Goal: Task Accomplishment & Management: Manage account settings

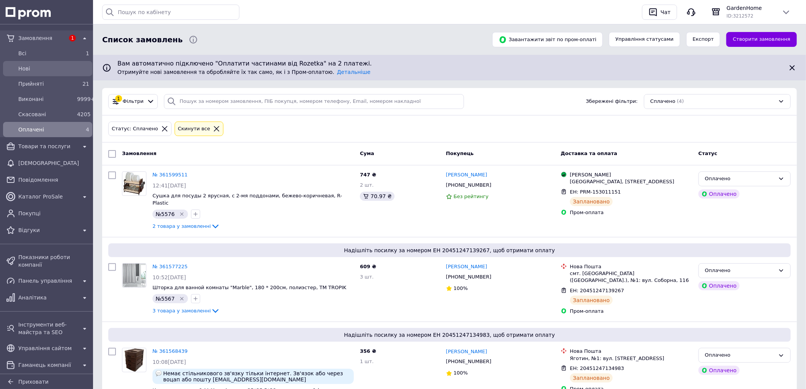
click at [47, 71] on span "Нові" at bounding box center [53, 69] width 71 height 8
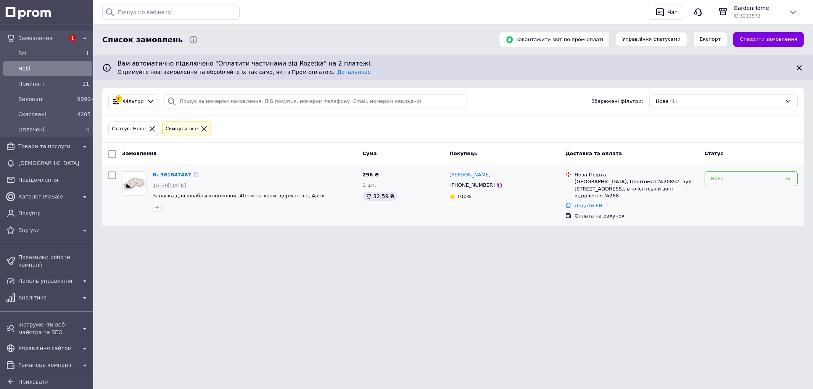
click at [721, 184] on div "Нове" at bounding box center [750, 179] width 93 height 15
click at [722, 196] on li "Прийнято" at bounding box center [751, 195] width 92 height 14
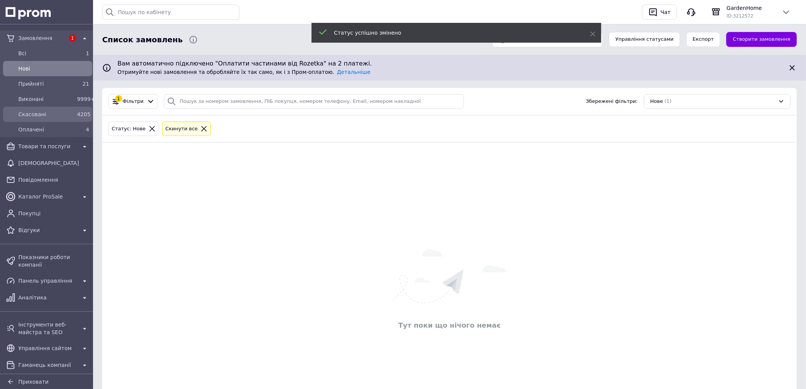
click at [75, 120] on div "Скасовані 4205" at bounding box center [48, 114] width 86 height 12
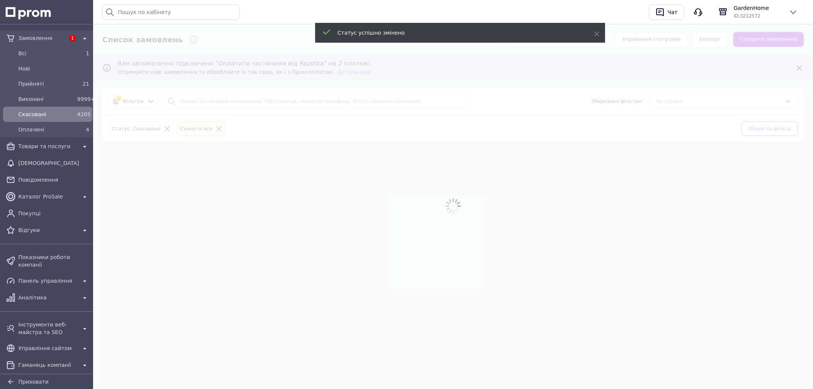
click at [72, 130] on div "Оплачені" at bounding box center [46, 129] width 59 height 11
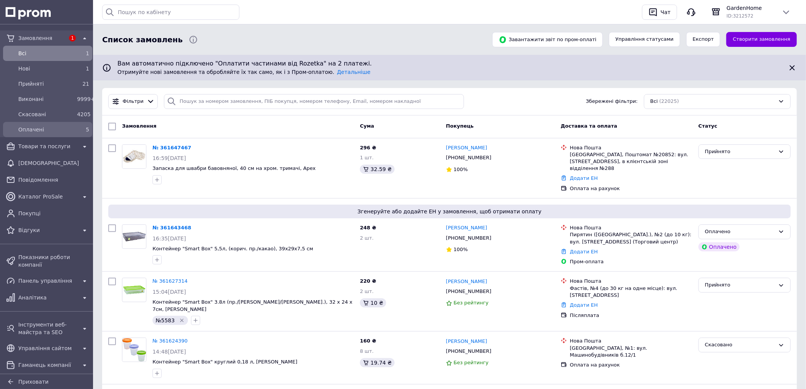
click at [76, 131] on div "5" at bounding box center [83, 129] width 15 height 11
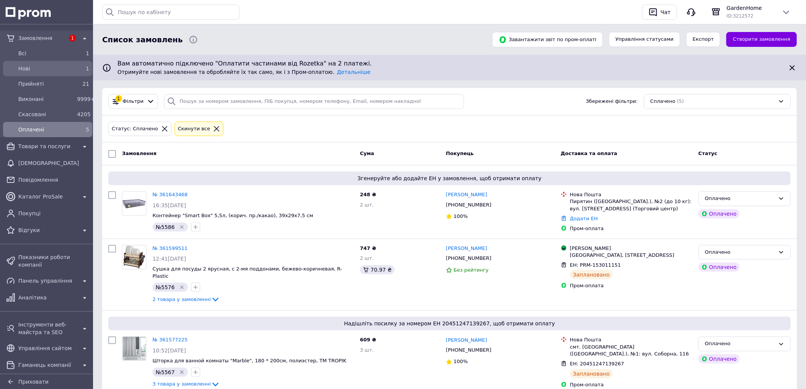
click at [66, 70] on span "Нові" at bounding box center [46, 69] width 56 height 8
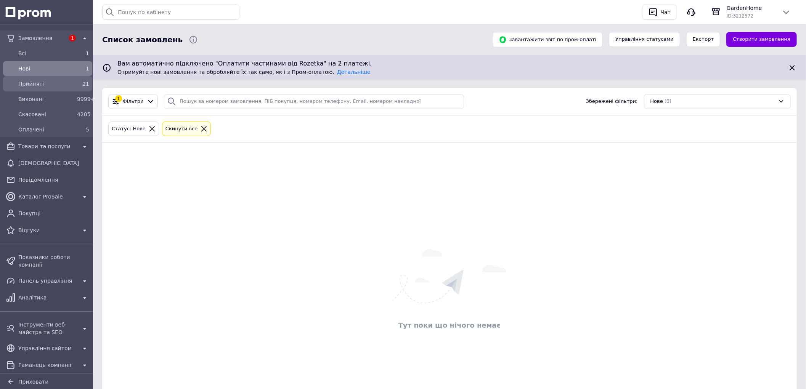
click at [64, 82] on span "Прийняті" at bounding box center [46, 84] width 56 height 8
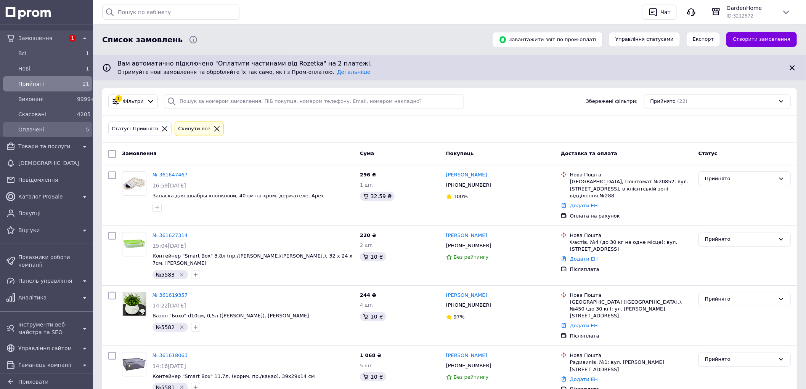
click at [77, 132] on div "5" at bounding box center [83, 130] width 12 height 8
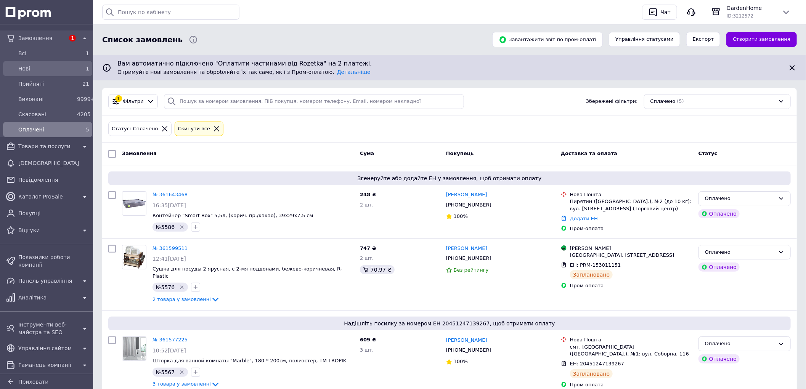
click at [73, 72] on div "Нові" at bounding box center [46, 68] width 59 height 11
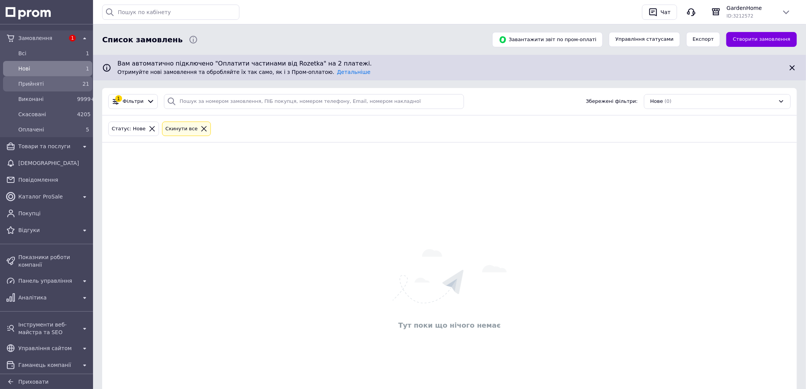
click at [79, 87] on div "21" at bounding box center [83, 84] width 12 height 8
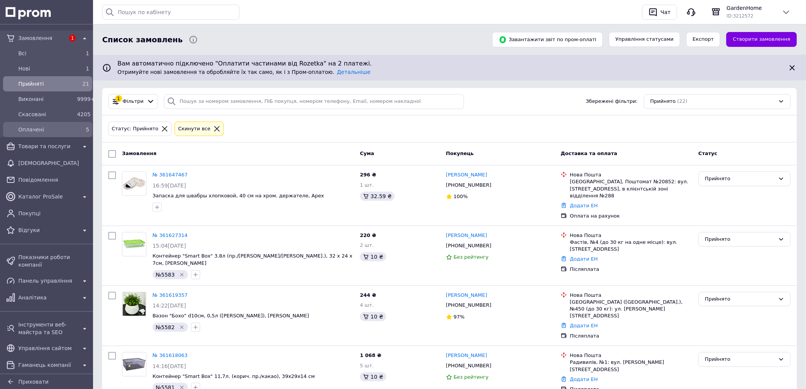
click at [76, 135] on div "Оплачені 5" at bounding box center [48, 130] width 86 height 12
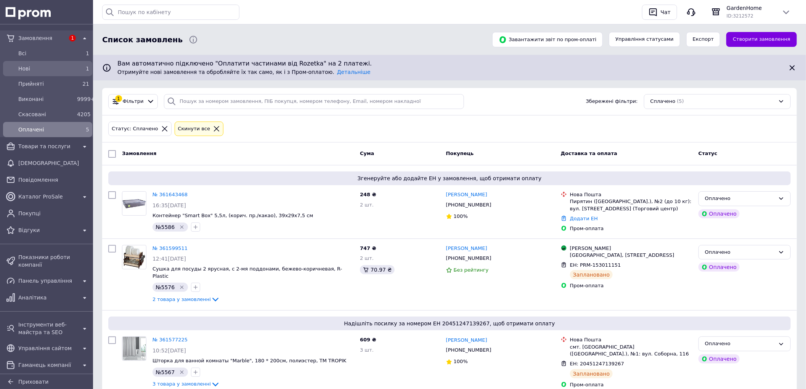
click at [58, 68] on span "Нові" at bounding box center [46, 69] width 56 height 8
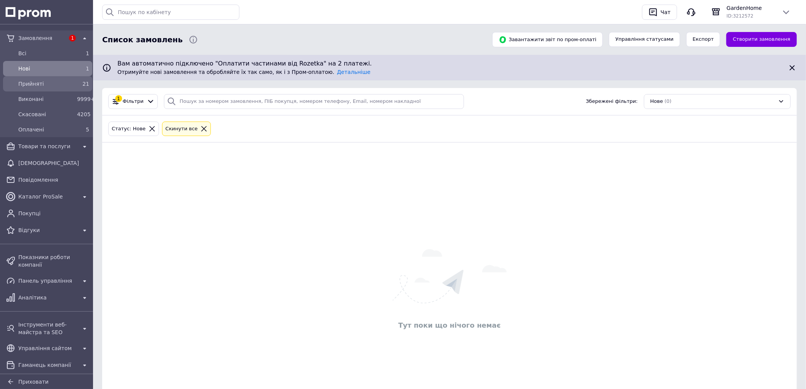
click at [80, 86] on div "21" at bounding box center [83, 84] width 12 height 8
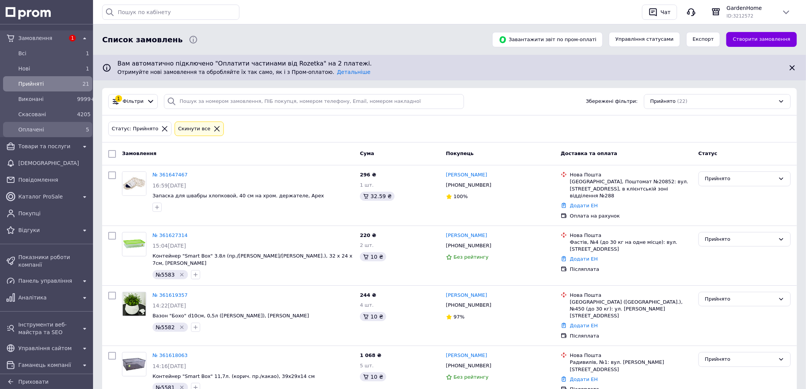
click at [76, 125] on div "5" at bounding box center [83, 129] width 15 height 11
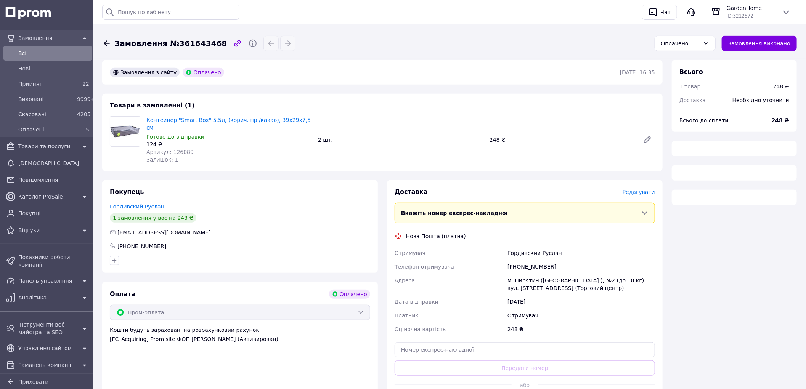
scroll to position [212, 0]
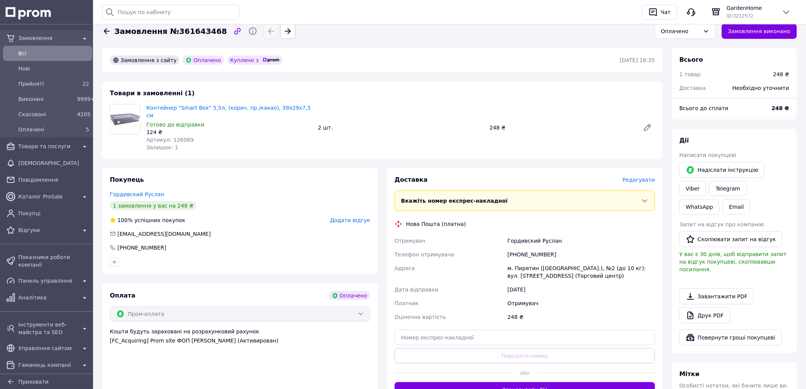
click at [182, 137] on span "Артикул: 126089" at bounding box center [169, 140] width 47 height 6
copy span "126089"
click at [706, 181] on link "Viber" at bounding box center [693, 188] width 27 height 15
click at [599, 103] on div "Контейнер "Smart Box" 5,5л, (корич. пр./какао), 39x29x7,5 см Готово до відправк…" at bounding box center [400, 128] width 515 height 50
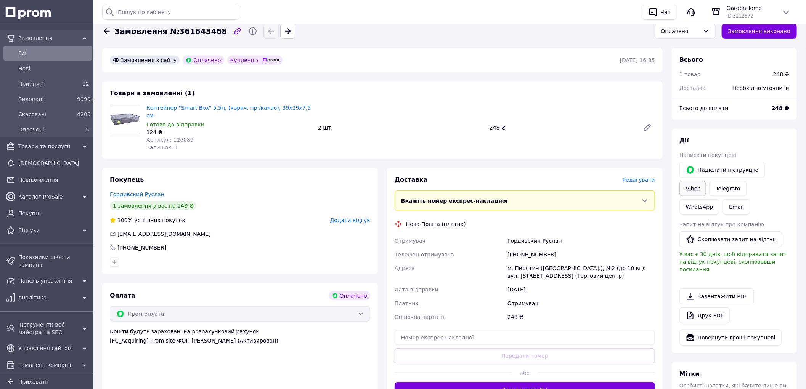
click at [706, 181] on link "Viber" at bounding box center [693, 188] width 27 height 15
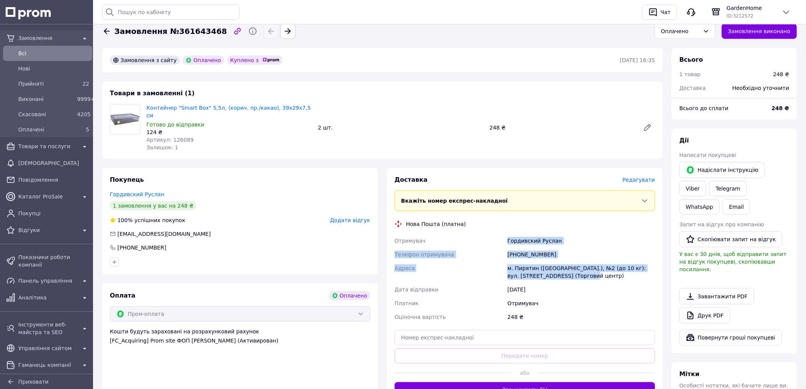
drag, startPoint x: 507, startPoint y: 225, endPoint x: 569, endPoint y: 266, distance: 74.4
click at [569, 266] on div "Отримувач Гордивский Руслан Телефон отримувача +380506143505 Адреса м. Пирятин …" at bounding box center [525, 279] width 264 height 90
copy div "Гордивский Руслан Телефон отримувача +380506143505 Адреса м. Пирятин (Полтавськ…"
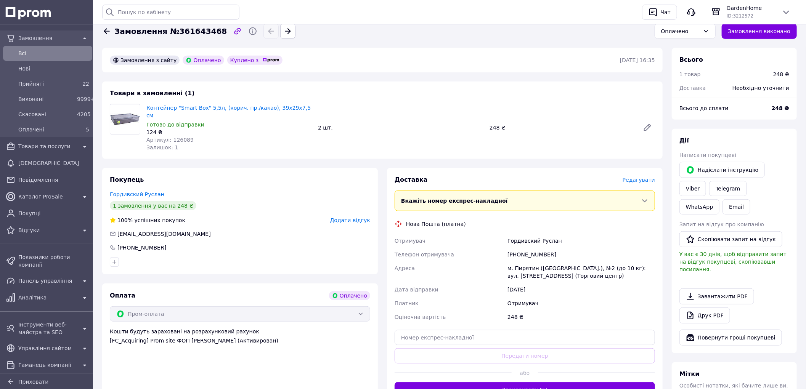
click at [180, 137] on span "Артикул: 126089" at bounding box center [169, 140] width 47 height 6
copy span "126089"
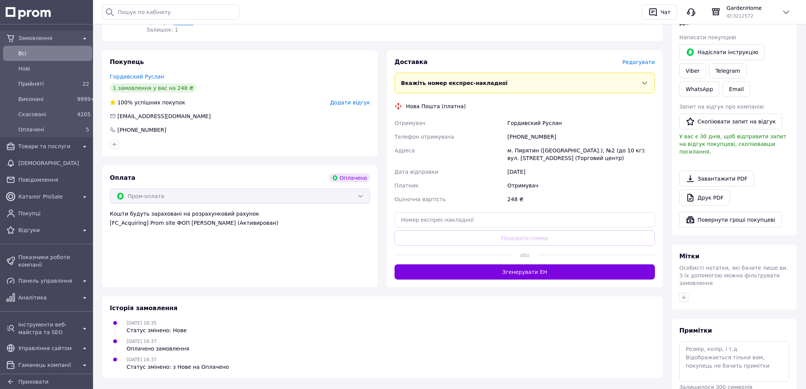
scroll to position [344, 0]
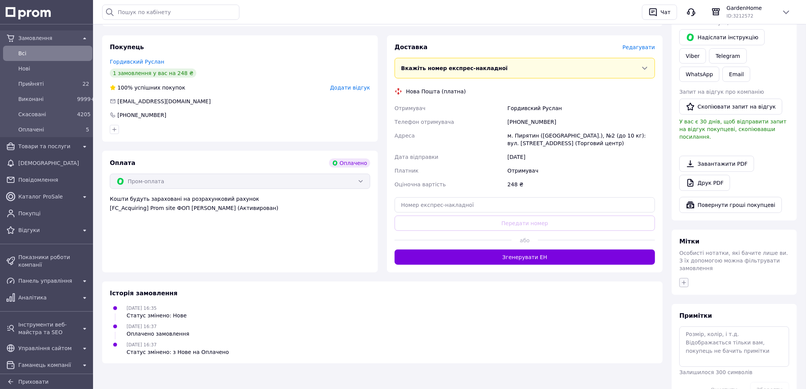
click at [687, 280] on icon "button" at bounding box center [684, 283] width 6 height 6
type input "№5586"
click at [715, 315] on span "Створити мітку №5586" at bounding box center [723, 318] width 60 height 6
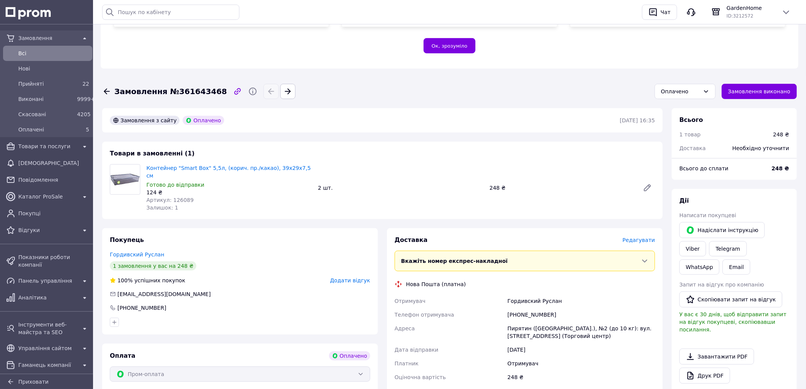
scroll to position [85, 0]
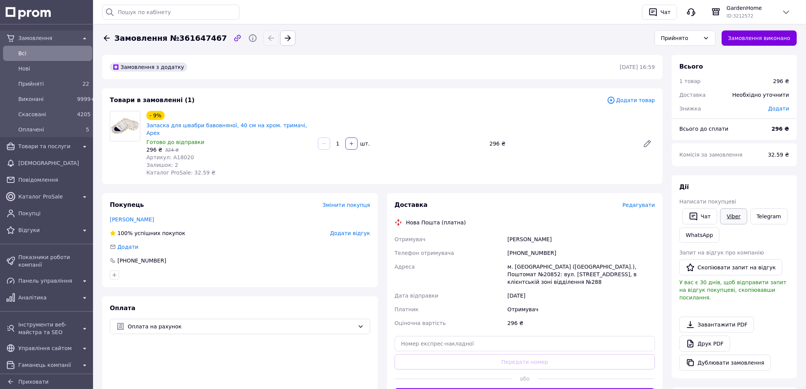
click at [725, 220] on link "Viber" at bounding box center [734, 217] width 27 height 16
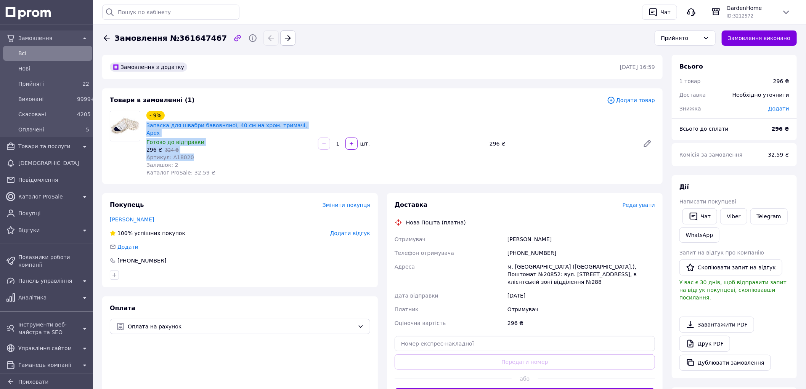
drag, startPoint x: 147, startPoint y: 125, endPoint x: 191, endPoint y: 136, distance: 45.5
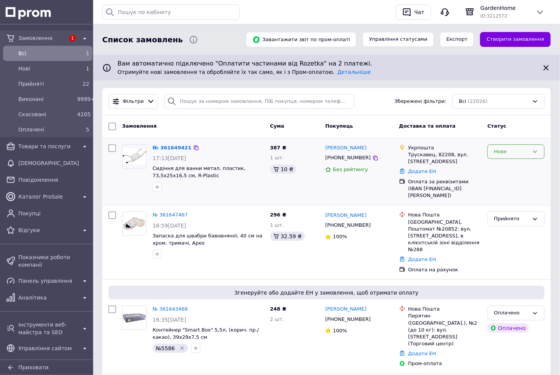
click at [512, 156] on div "Нове" at bounding box center [515, 152] width 57 height 15
click at [516, 164] on li "Прийнято" at bounding box center [515, 168] width 56 height 14
click at [49, 128] on span "Оплачені" at bounding box center [46, 130] width 56 height 8
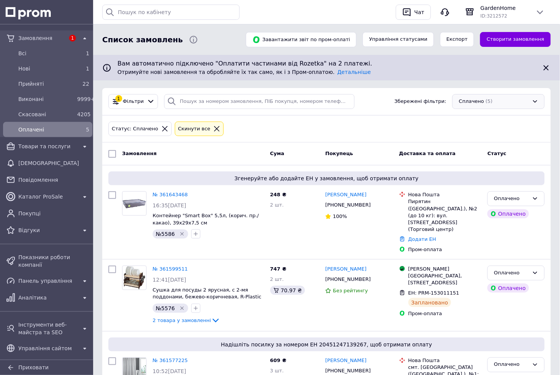
click at [457, 105] on div "Сплачено (5)" at bounding box center [498, 101] width 92 height 15
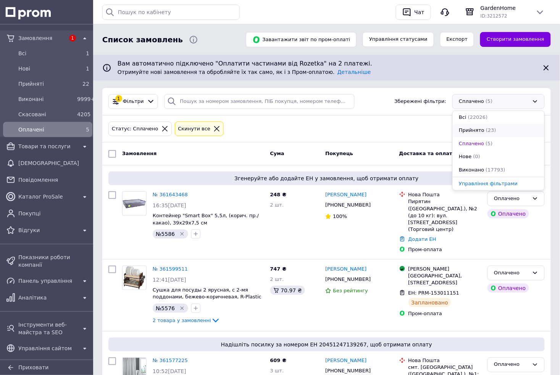
click at [464, 132] on span "Прийнято" at bounding box center [471, 130] width 26 height 7
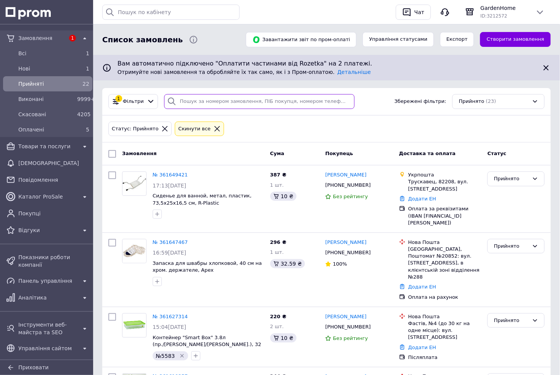
click at [212, 102] on input "search" at bounding box center [259, 101] width 190 height 15
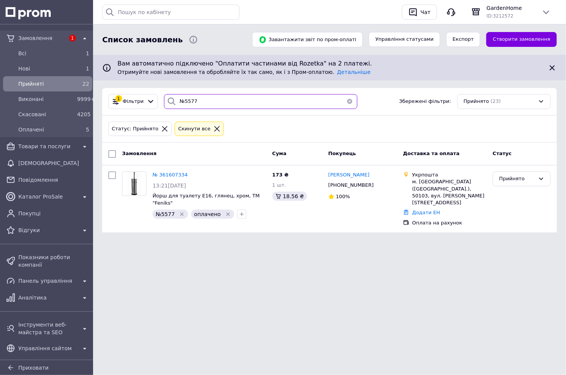
click at [225, 101] on input "№5577" at bounding box center [260, 101] width 193 height 15
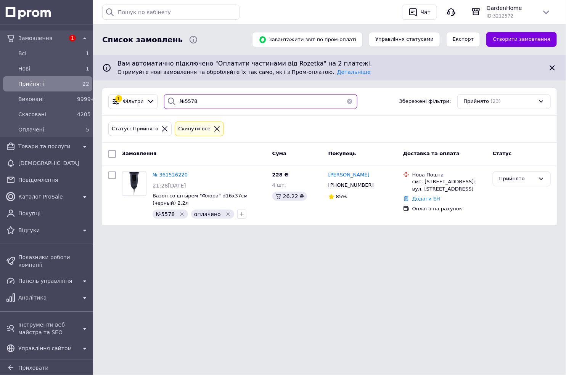
click at [203, 93] on div "1 Фільтри №5578 Збережені фільтри: Прийнято (23)" at bounding box center [329, 101] width 455 height 27
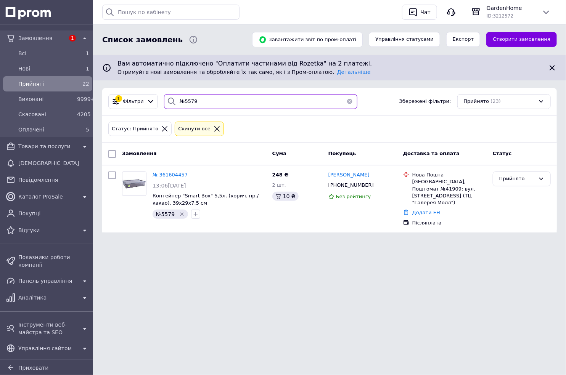
click at [207, 94] on input "№5579" at bounding box center [260, 101] width 193 height 15
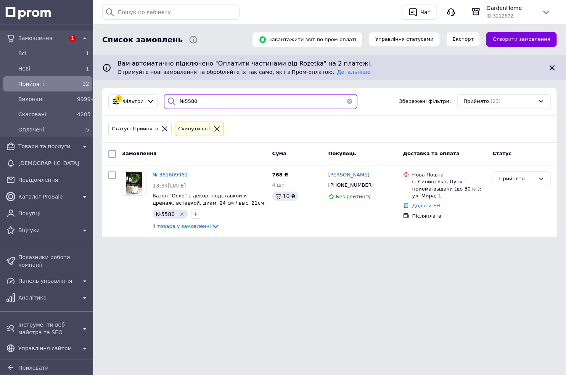
click at [222, 99] on input "№5580" at bounding box center [260, 101] width 193 height 15
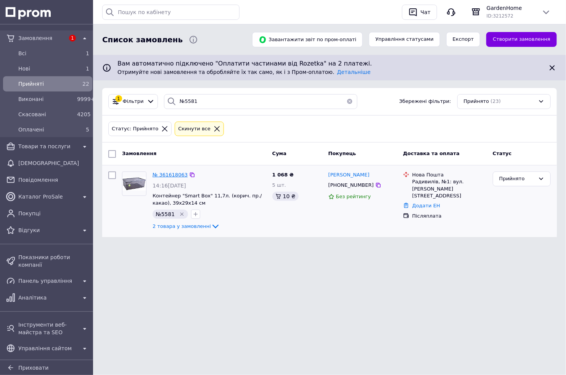
drag, startPoint x: 163, startPoint y: 179, endPoint x: 160, endPoint y: 176, distance: 4.3
click at [205, 95] on input "№5581" at bounding box center [260, 101] width 193 height 15
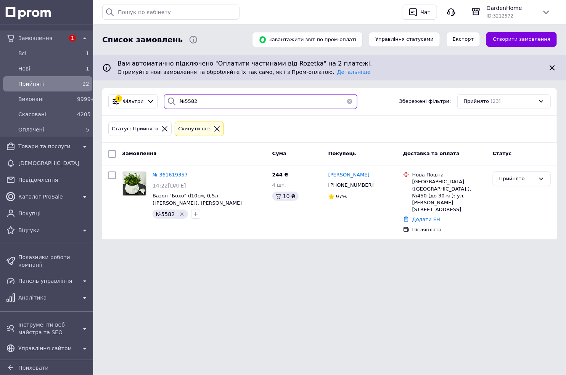
click at [201, 106] on input "№5582" at bounding box center [260, 101] width 193 height 15
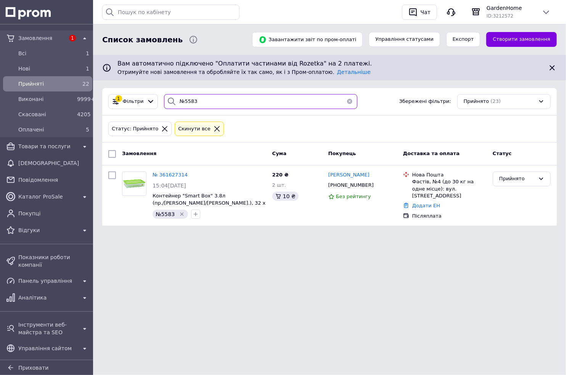
click at [210, 101] on input "№5583" at bounding box center [260, 101] width 193 height 15
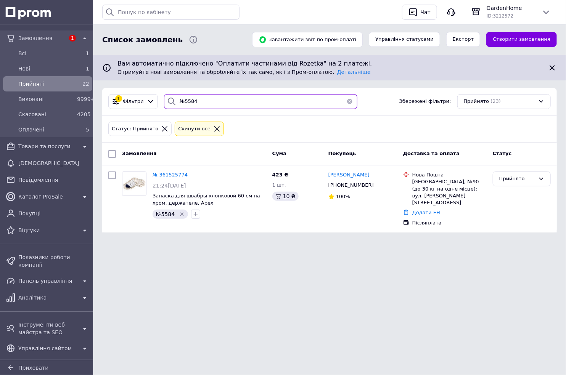
click at [187, 100] on input "№5584" at bounding box center [260, 101] width 193 height 15
click at [190, 100] on input "№5584" at bounding box center [260, 101] width 193 height 15
click at [203, 101] on input "№5584" at bounding box center [260, 101] width 193 height 15
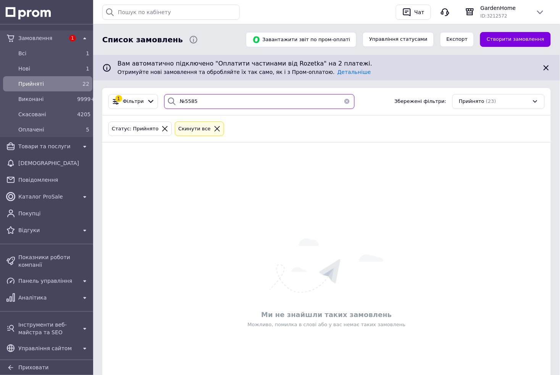
type input "№5585"
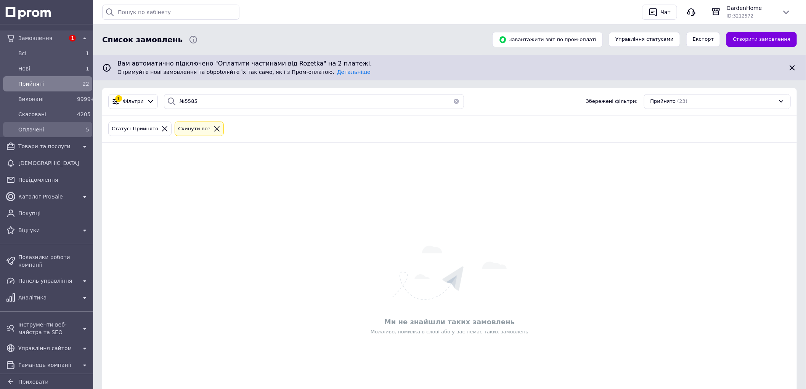
click at [63, 127] on span "Оплачені" at bounding box center [46, 130] width 56 height 8
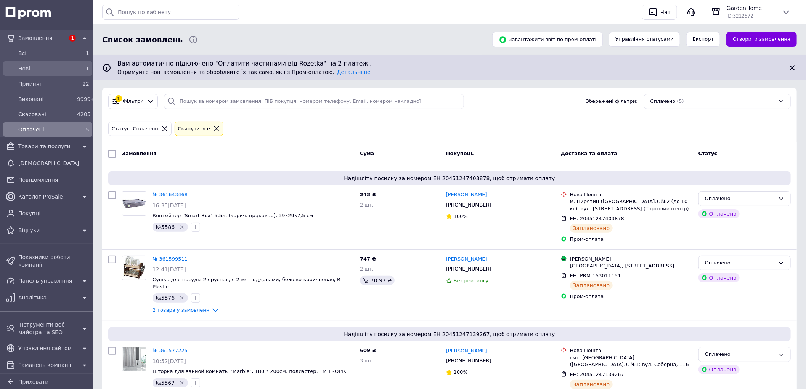
click at [49, 72] on span "Нові" at bounding box center [46, 69] width 56 height 8
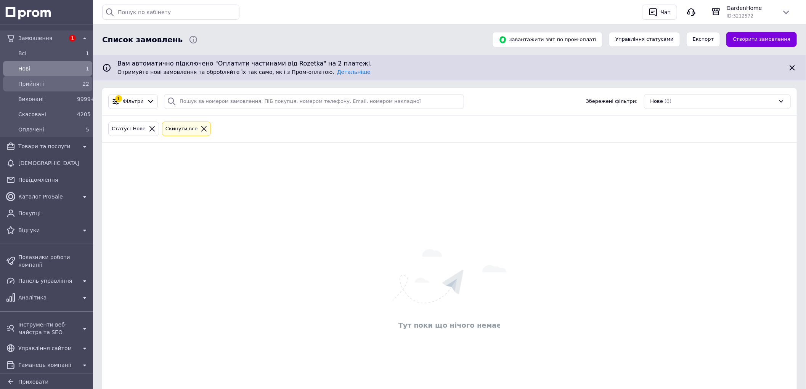
click at [78, 87] on div "22" at bounding box center [83, 84] width 12 height 8
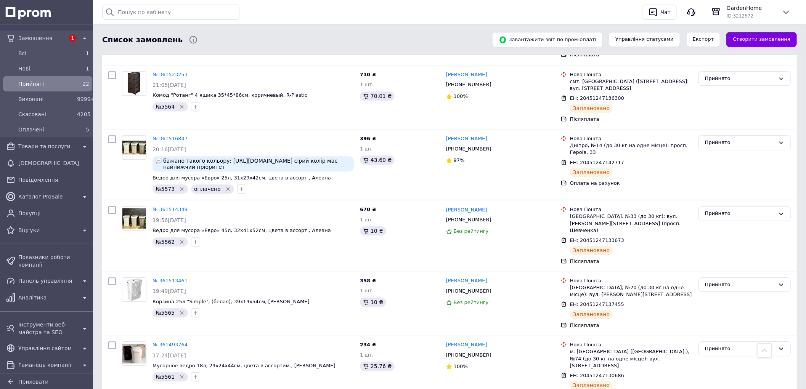
scroll to position [1271, 0]
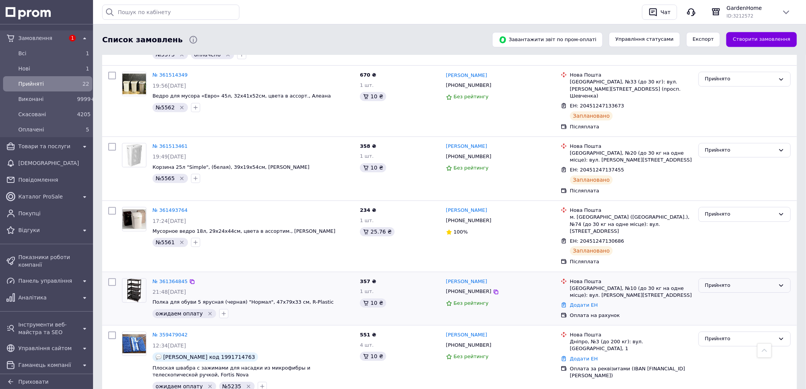
click at [714, 282] on div "Прийнято" at bounding box center [740, 286] width 70 height 8
click at [707, 309] on li "Скасовано" at bounding box center [745, 316] width 92 height 14
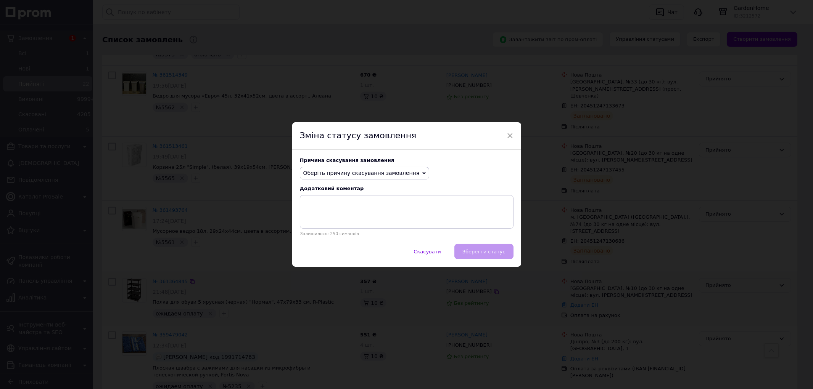
click at [368, 173] on span "Оберіть причину скасування замовлення" at bounding box center [361, 173] width 116 height 6
click at [336, 211] on li "Оплата не надійшла" at bounding box center [364, 209] width 129 height 11
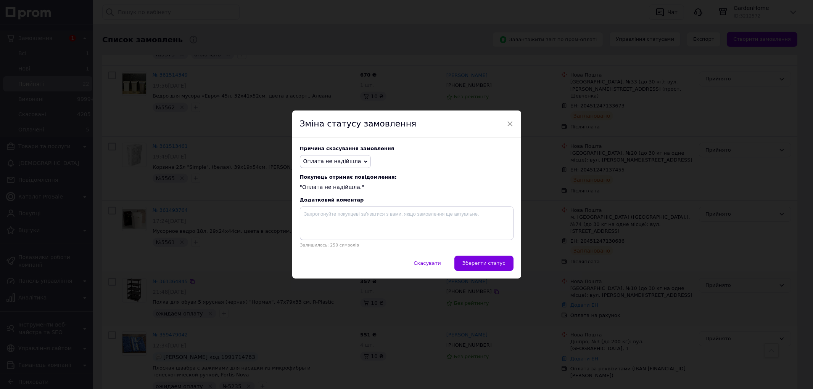
click at [497, 269] on button "Зберегти статус" at bounding box center [483, 263] width 59 height 15
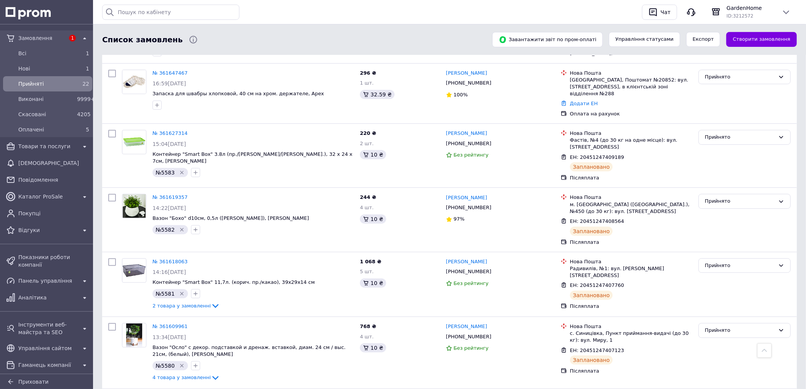
scroll to position [0, 0]
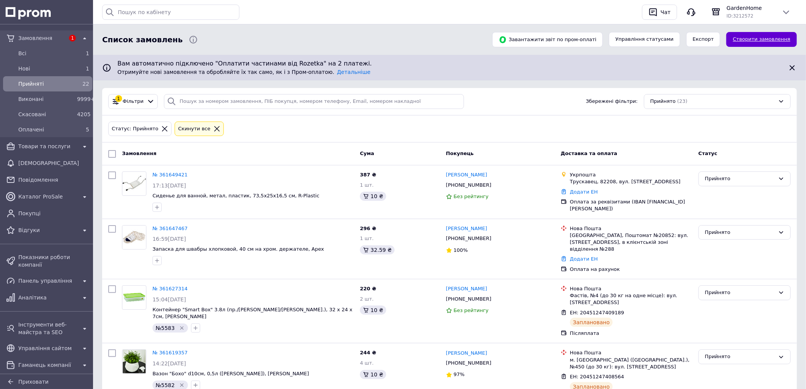
click at [784, 40] on link "Створити замовлення" at bounding box center [762, 39] width 71 height 15
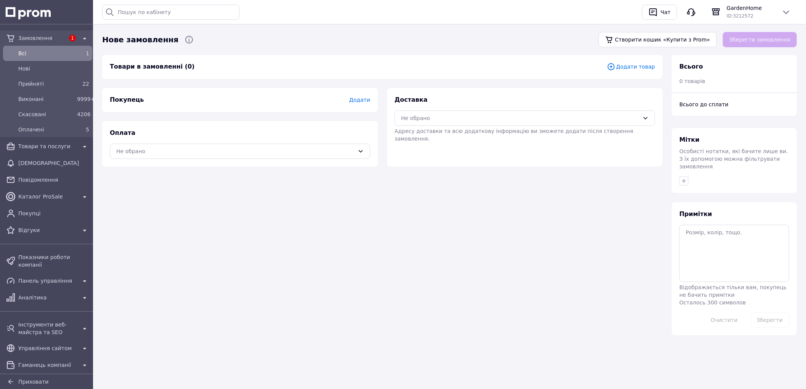
click at [634, 69] on span "Додати товар" at bounding box center [631, 67] width 48 height 8
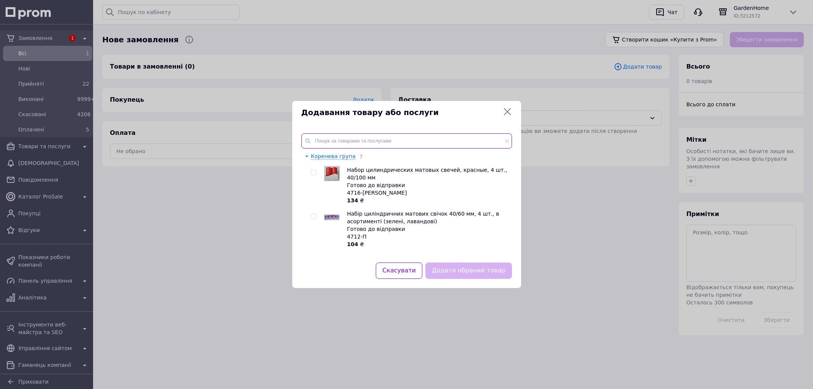
click at [388, 138] on input "text" at bounding box center [406, 140] width 211 height 15
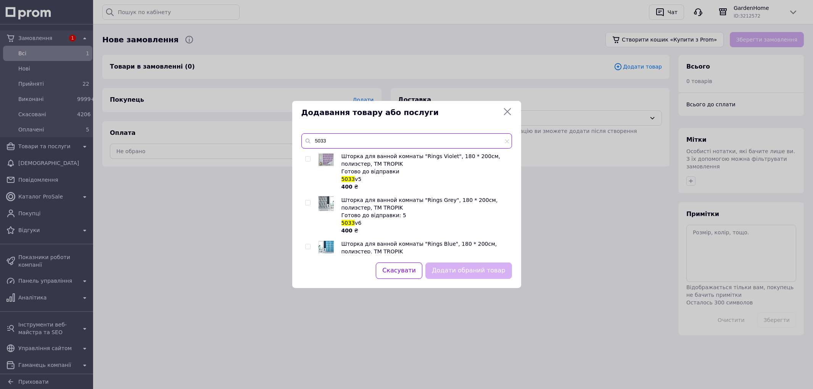
type input "5033"
click at [310, 160] on span at bounding box center [307, 158] width 5 height 5
click at [310, 160] on input "checkbox" at bounding box center [307, 159] width 5 height 5
checkbox input "true"
click at [477, 273] on button "Додати обраний товар" at bounding box center [468, 271] width 86 height 16
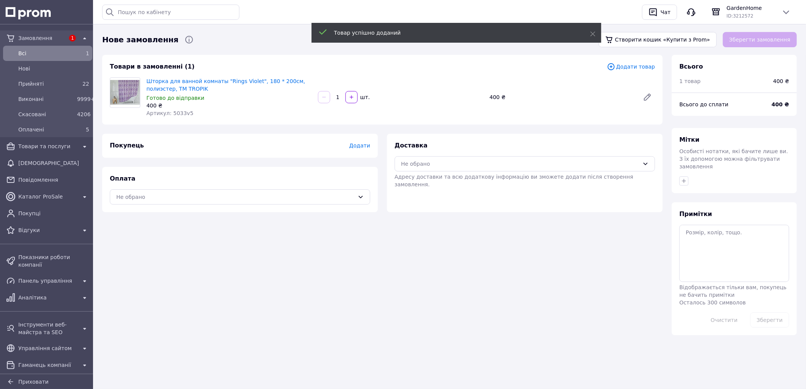
click at [628, 68] on span "Додати товар" at bounding box center [631, 67] width 48 height 8
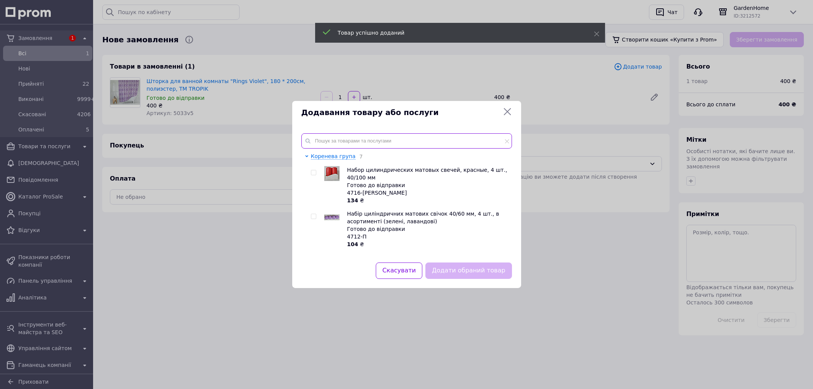
click at [361, 137] on input "text" at bounding box center [406, 140] width 211 height 15
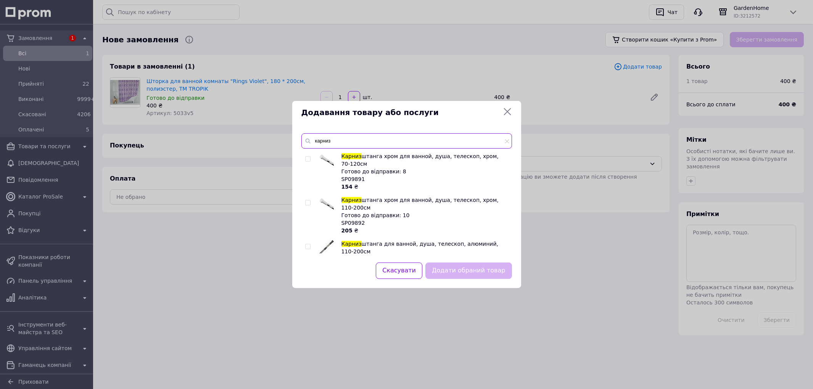
type input "карниз"
click at [309, 201] on input "checkbox" at bounding box center [307, 203] width 5 height 5
checkbox input "true"
click at [483, 278] on button "Додати обраний товар" at bounding box center [468, 271] width 86 height 16
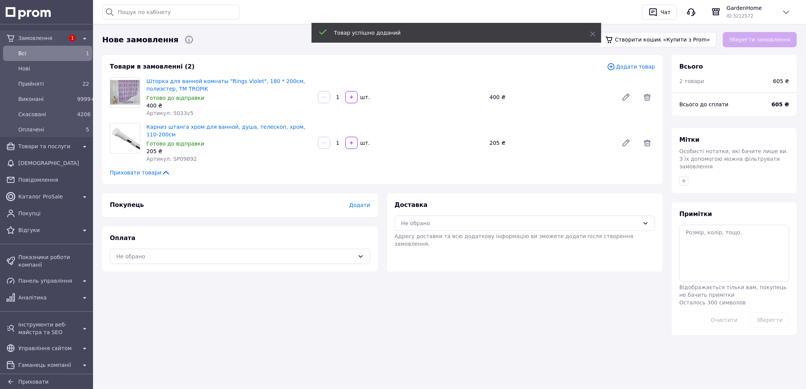
click at [635, 66] on span "Додати товар" at bounding box center [631, 67] width 48 height 8
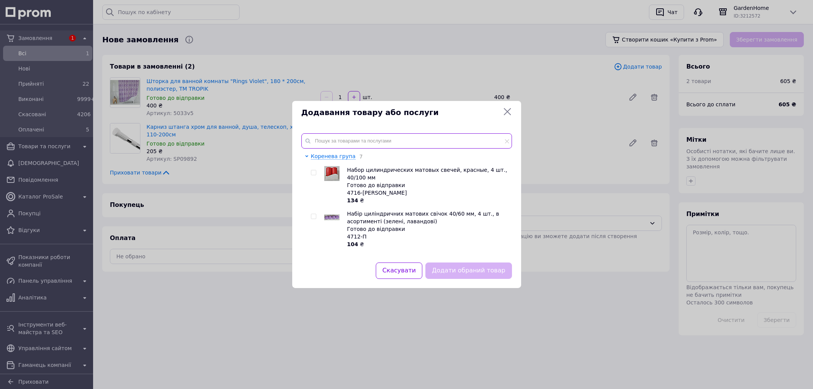
click at [383, 137] on input "text" at bounding box center [406, 140] width 211 height 15
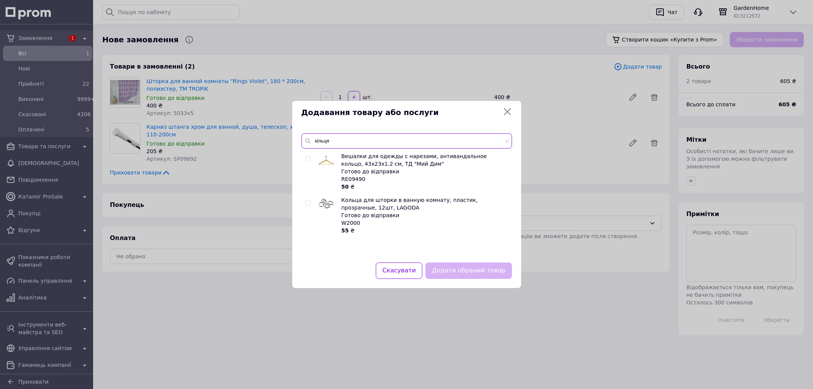
type input "кільця"
click at [307, 202] on input "checkbox" at bounding box center [307, 203] width 5 height 5
checkbox input "true"
click at [475, 265] on button "Додати обраний товар" at bounding box center [468, 271] width 86 height 16
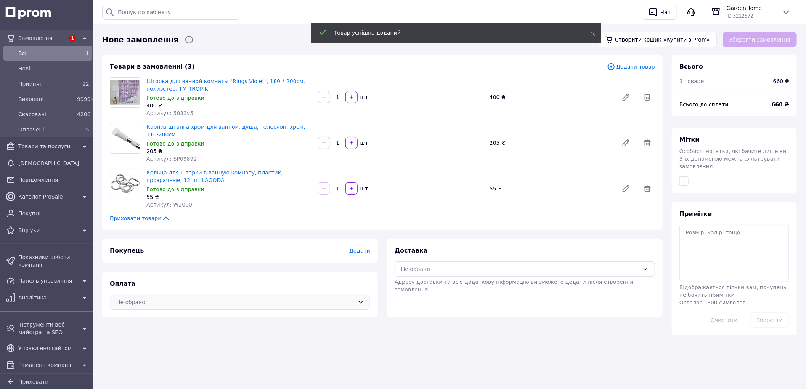
click at [322, 298] on div "Не обрано" at bounding box center [235, 302] width 238 height 8
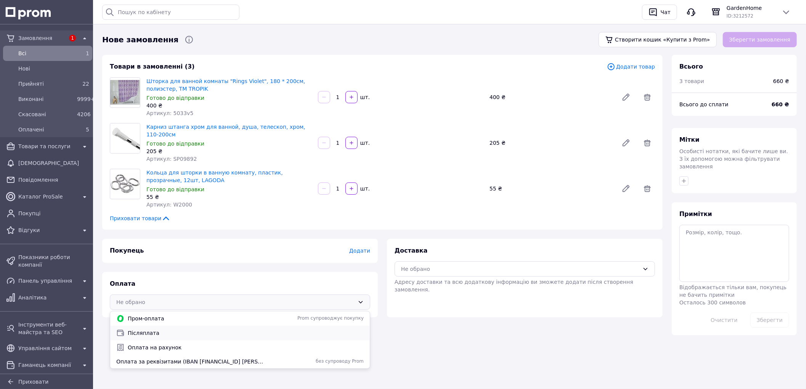
click at [158, 330] on span "Післяплата" at bounding box center [246, 334] width 236 height 8
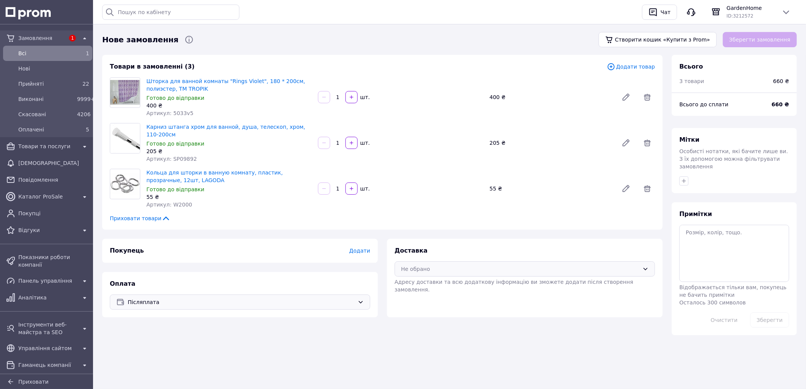
click at [454, 265] on div "Не обрано" at bounding box center [520, 269] width 238 height 8
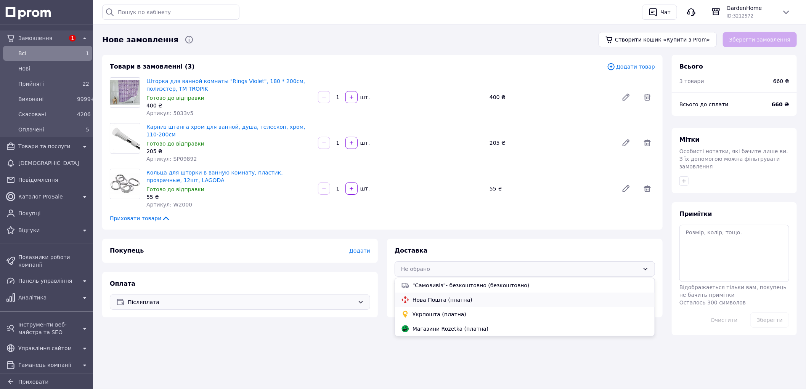
click at [447, 296] on span "Нова Пошта (платна)" at bounding box center [531, 300] width 236 height 8
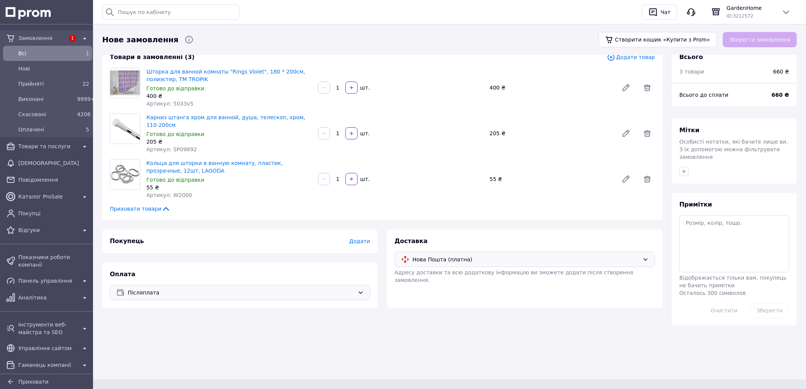
scroll to position [15, 0]
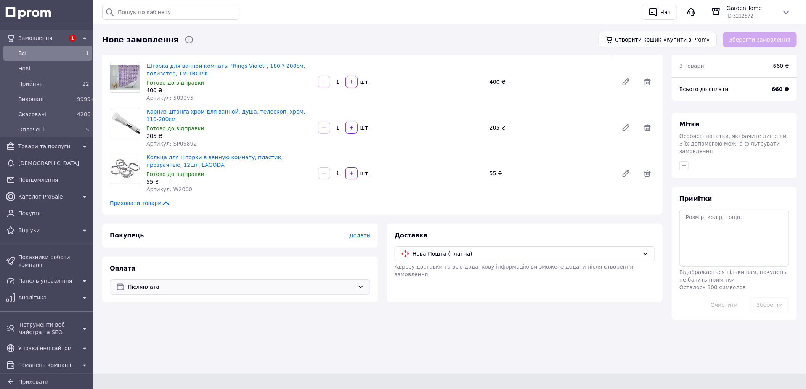
click at [363, 233] on span "Додати" at bounding box center [359, 236] width 21 height 6
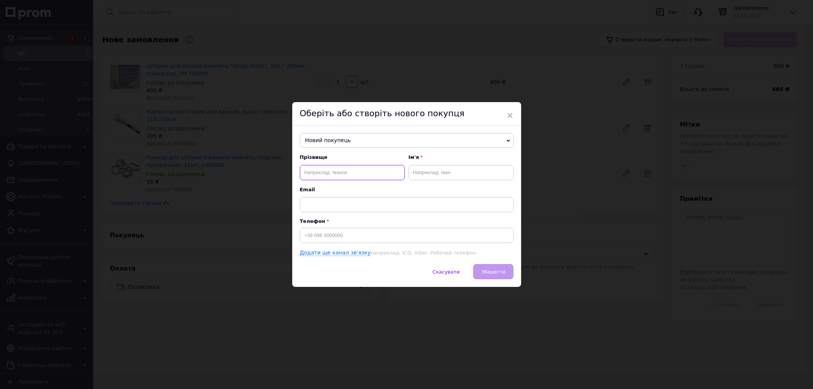
click at [323, 174] on input "text" at bounding box center [352, 172] width 105 height 15
type input "Карплюк"
type input "Ніна"
click at [325, 235] on input at bounding box center [407, 235] width 214 height 15
paste input "+380979928050"
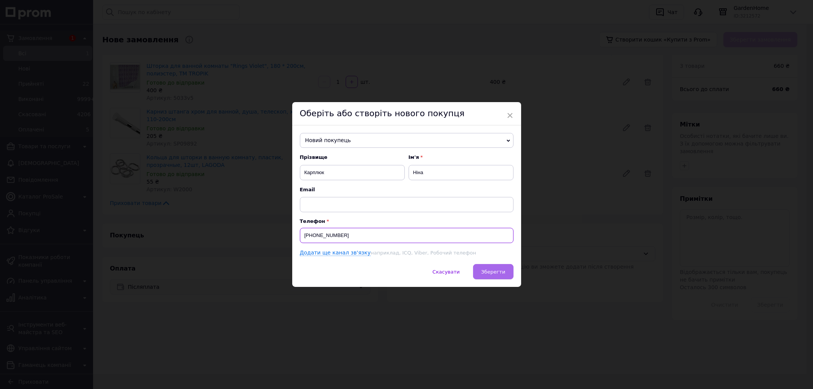
type input "+380979928050"
click at [507, 277] on button "Зберегти" at bounding box center [493, 271] width 40 height 15
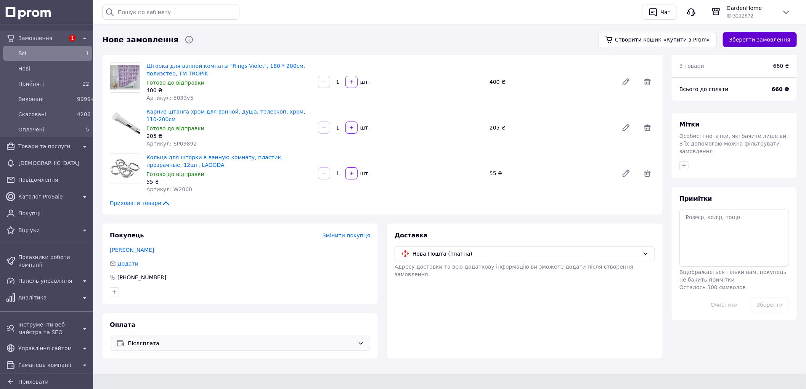
click at [741, 43] on button "Зберегти замовлення" at bounding box center [760, 39] width 74 height 15
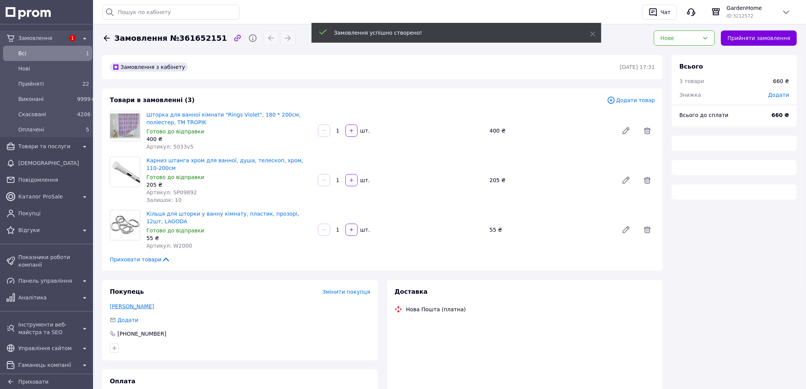
click at [134, 304] on link "Карплюк Ніна" at bounding box center [132, 307] width 44 height 6
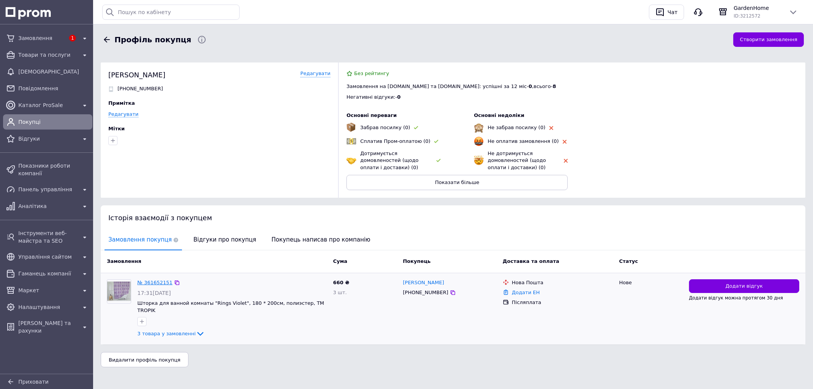
click at [156, 282] on link "№ 361652151" at bounding box center [154, 283] width 35 height 6
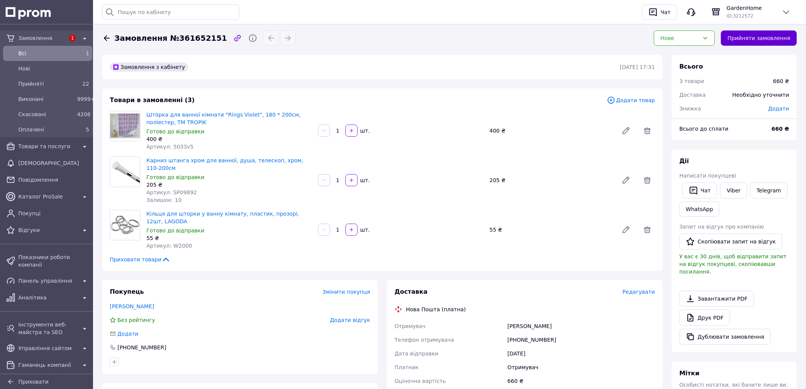
click at [764, 33] on button "Прийняти замовлення" at bounding box center [759, 38] width 76 height 15
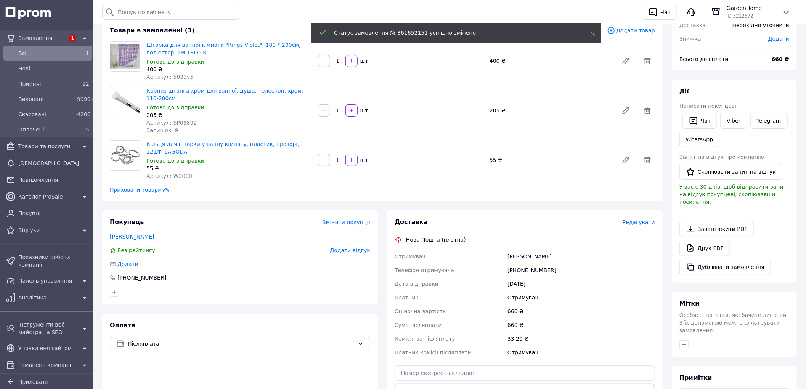
scroll to position [169, 0]
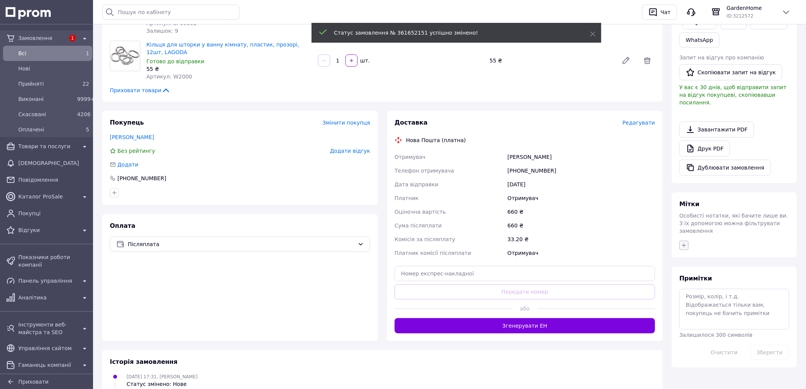
click at [685, 243] on icon "button" at bounding box center [684, 246] width 6 height 6
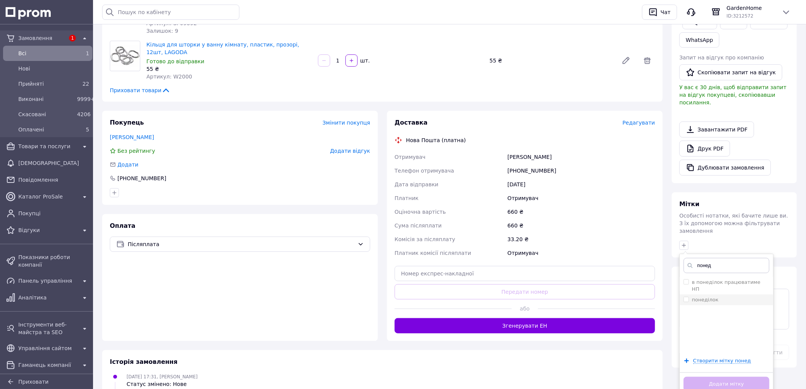
type input "понед"
click at [709, 297] on label "понеділок" at bounding box center [705, 300] width 27 height 6
checkbox input "true"
click at [742, 377] on button "Додати мітку" at bounding box center [727, 384] width 86 height 15
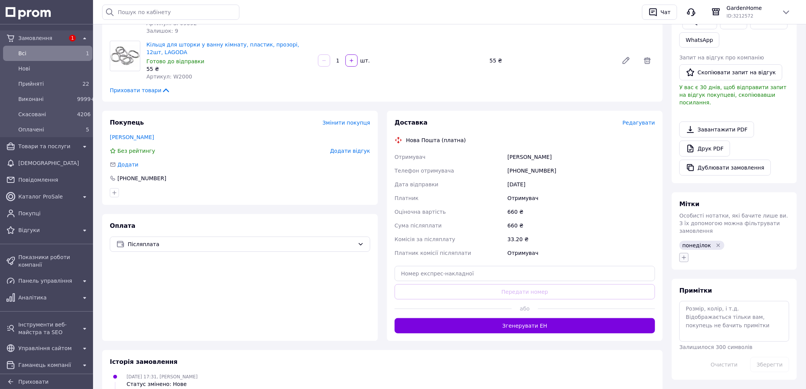
click at [681, 255] on icon "button" at bounding box center [684, 258] width 6 height 6
type input "№5587"
click at [727, 290] on span "Створити мітку №5587" at bounding box center [723, 293] width 60 height 6
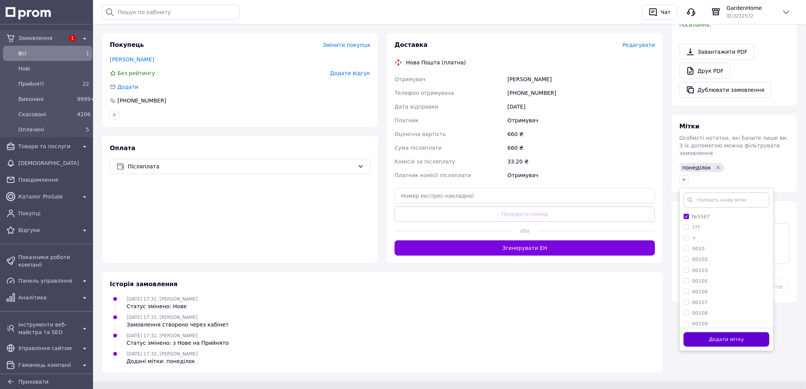
click at [705, 333] on button "Додати мітку" at bounding box center [727, 340] width 86 height 15
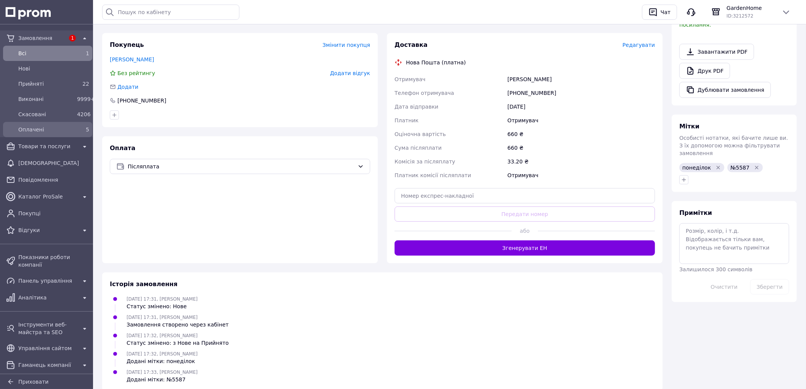
click at [69, 131] on span "Оплачені" at bounding box center [46, 130] width 56 height 8
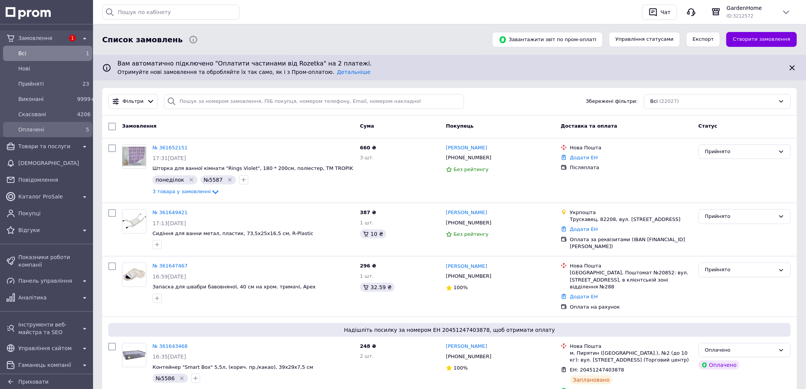
click at [68, 132] on span "Оплачені" at bounding box center [46, 130] width 56 height 8
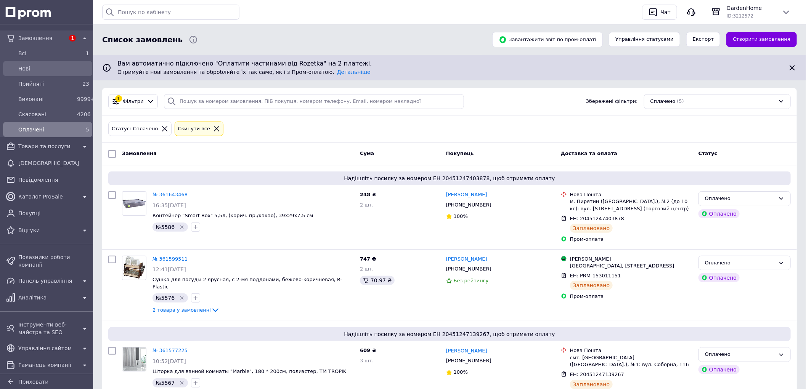
click at [58, 63] on div "Нові" at bounding box center [48, 69] width 86 height 12
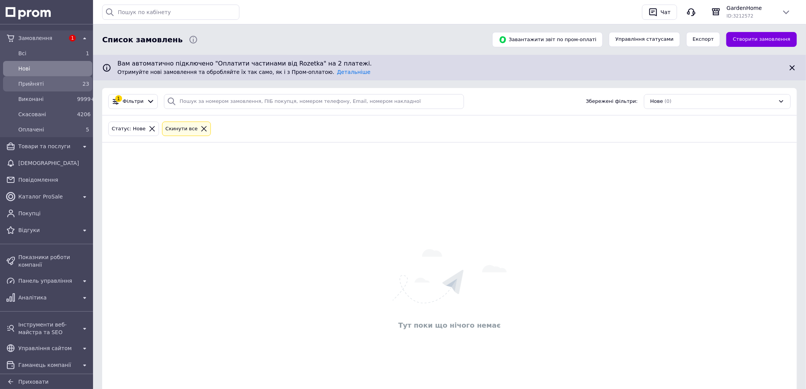
click at [72, 85] on div "Прийняті" at bounding box center [46, 84] width 59 height 11
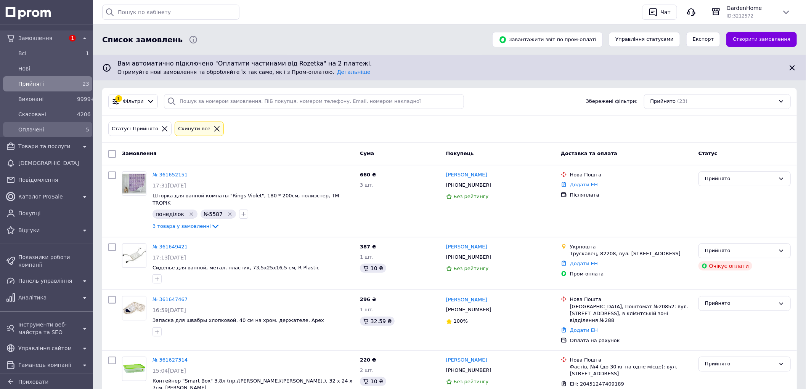
click at [81, 128] on div "5" at bounding box center [83, 130] width 12 height 8
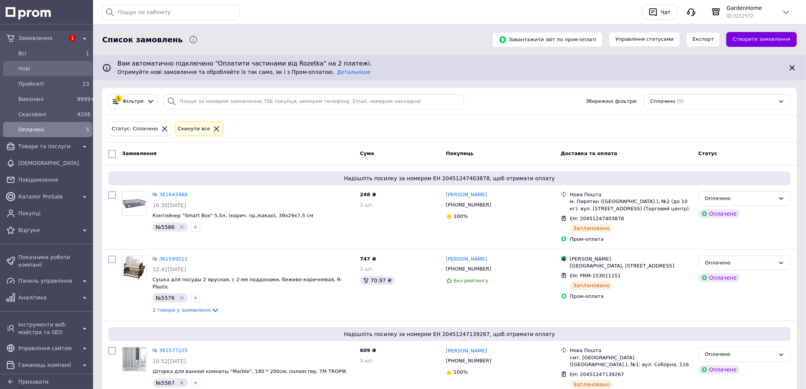
click at [64, 68] on span "Нові" at bounding box center [53, 69] width 71 height 8
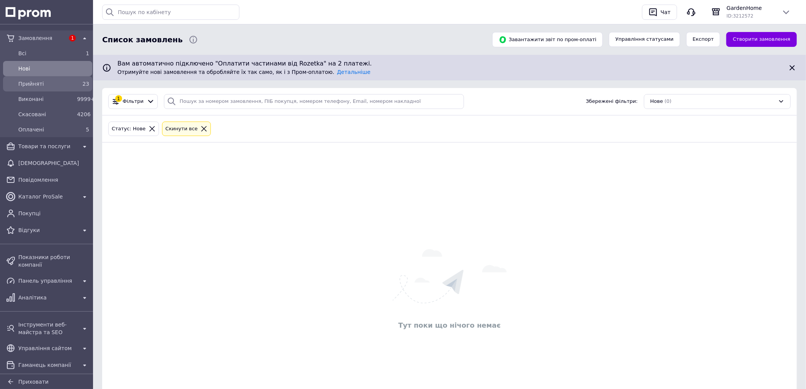
click at [77, 84] on div "23" at bounding box center [83, 84] width 12 height 8
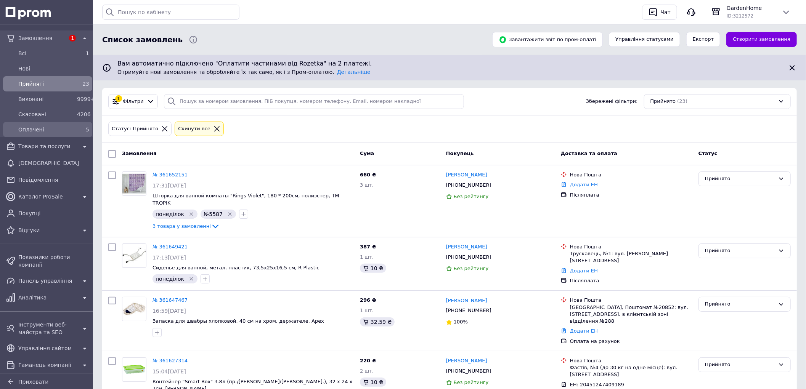
click at [63, 122] on link "Оплачені 5" at bounding box center [47, 129] width 95 height 15
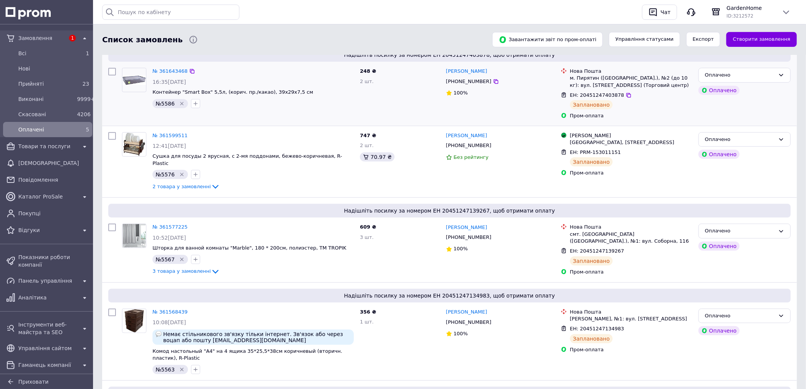
scroll to position [212, 0]
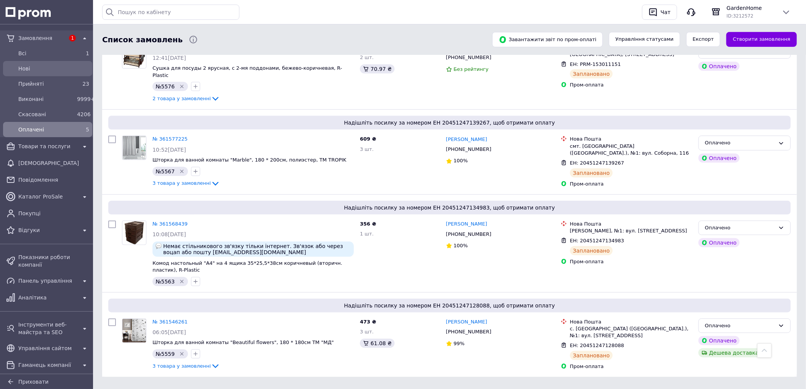
click at [66, 68] on span "Нові" at bounding box center [53, 69] width 71 height 8
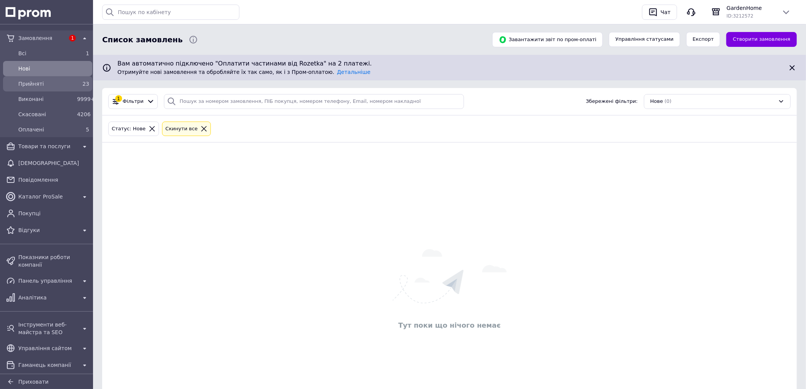
click at [76, 89] on div "Прийняті 23" at bounding box center [48, 84] width 86 height 12
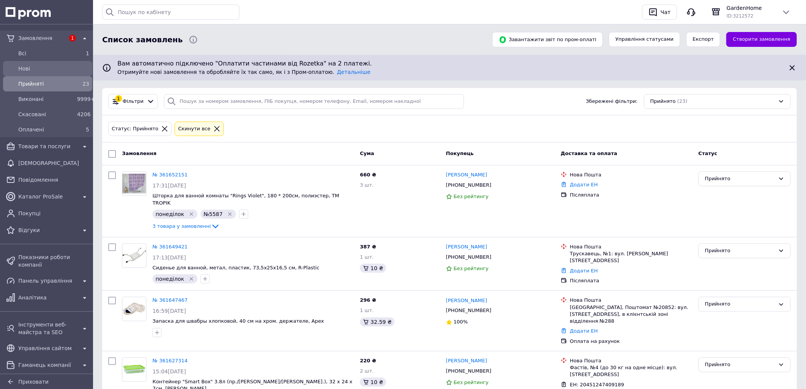
click at [74, 67] on span "Нові" at bounding box center [53, 69] width 71 height 8
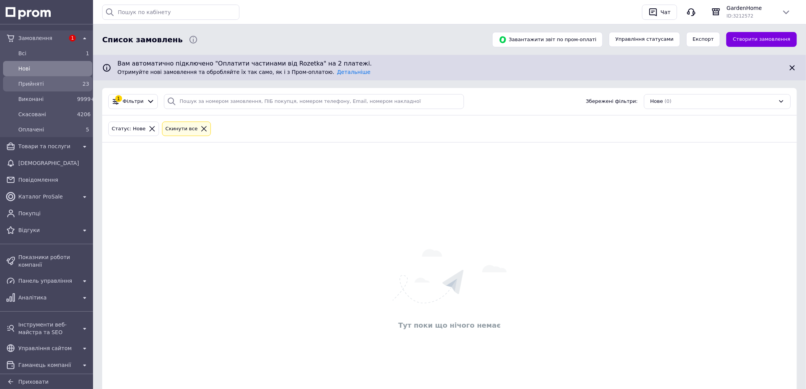
click at [83, 84] on span "23" at bounding box center [85, 84] width 7 height 6
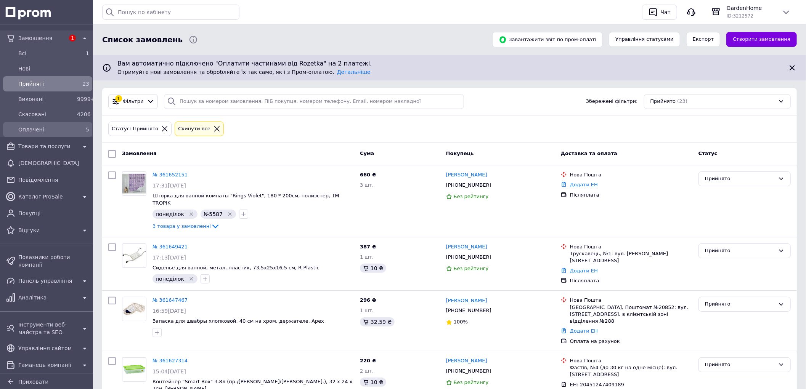
click at [60, 131] on span "Оплачені" at bounding box center [46, 130] width 56 height 8
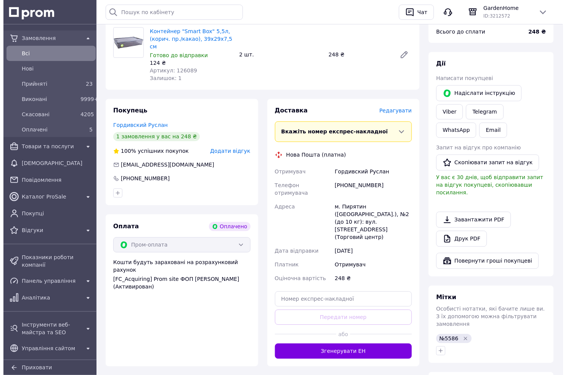
scroll to position [296, 0]
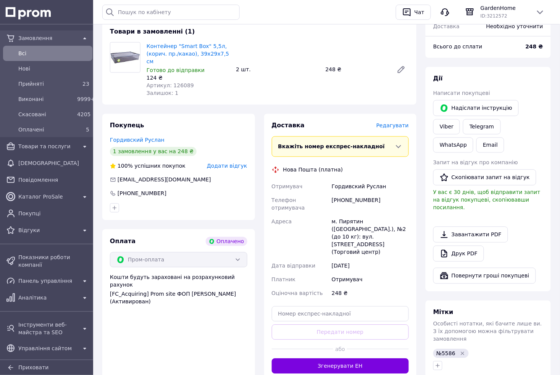
click at [402, 123] on span "Редагувати" at bounding box center [392, 126] width 32 height 6
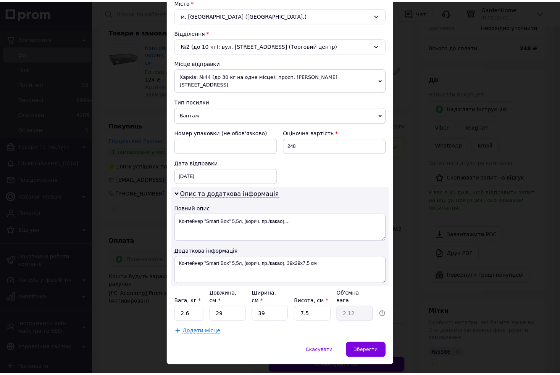
scroll to position [217, 0]
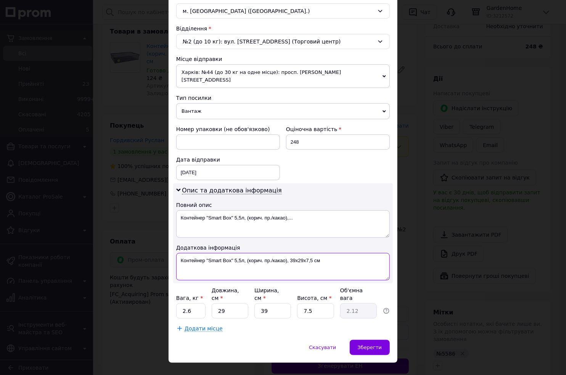
click at [234, 253] on textarea "Контейнер "Smart Box" 5,5л, (корич. пр./какао), 39x29x7,5 см" at bounding box center [283, 266] width 214 height 27
drag, startPoint x: 296, startPoint y: 257, endPoint x: 201, endPoint y: 257, distance: 95.4
click at [201, 257] on textarea "Конт5,5л, (корич. пр./какао), 39x29x7,5 см" at bounding box center [283, 266] width 214 height 27
type textarea "Конт5,5л(5586)"
click at [192, 304] on input "2.6" at bounding box center [190, 311] width 29 height 15
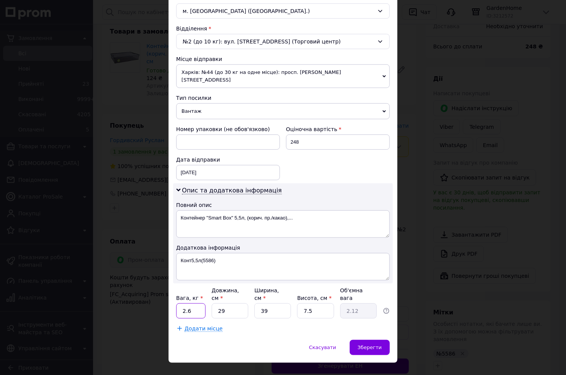
click at [192, 304] on input "2.6" at bounding box center [190, 311] width 29 height 15
type input "0.1"
type input "4"
type input "0.29"
type input "44"
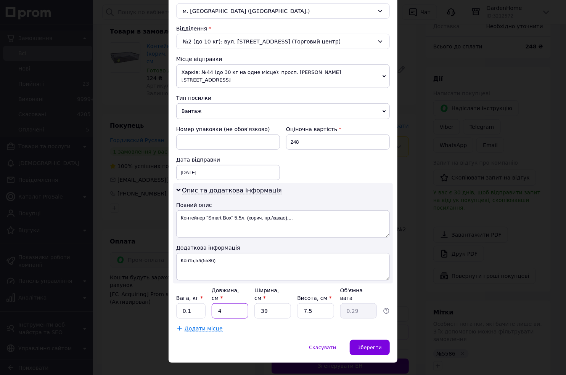
type input "3.22"
type input "44"
type input "3"
type input "0.25"
type input "31"
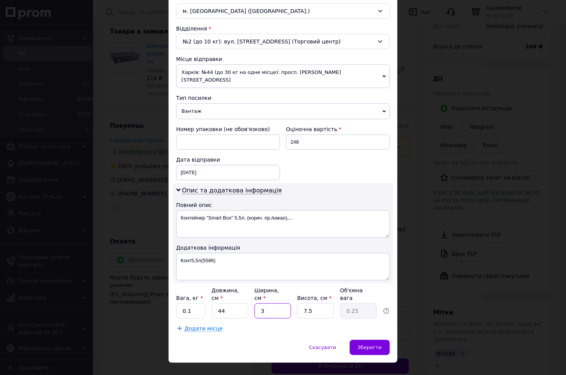
type input "2.56"
type input "31"
type input "1"
type input "0.34"
type input "15"
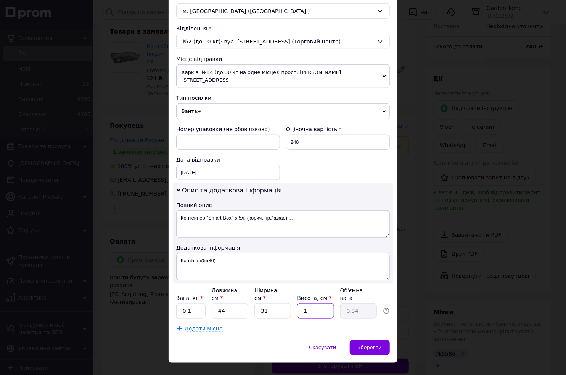
type input "5.12"
type input "15"
click at [385, 340] on div "Зберегти" at bounding box center [370, 347] width 40 height 15
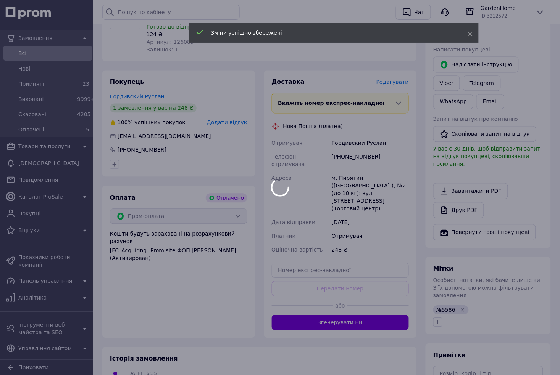
scroll to position [381, 0]
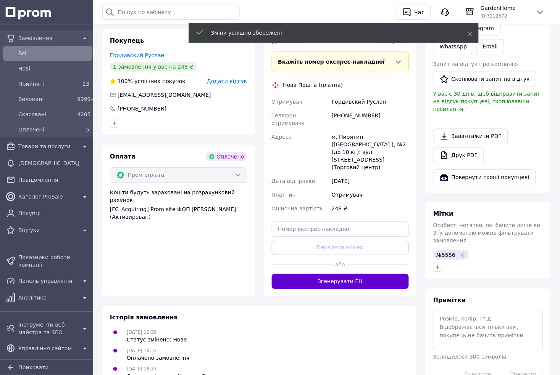
click at [353, 274] on button "Згенерувати ЕН" at bounding box center [340, 281] width 137 height 15
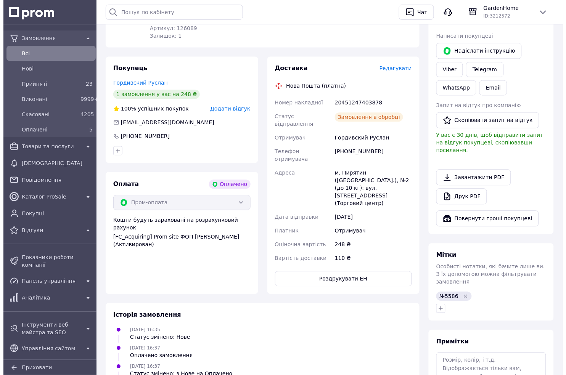
scroll to position [339, 0]
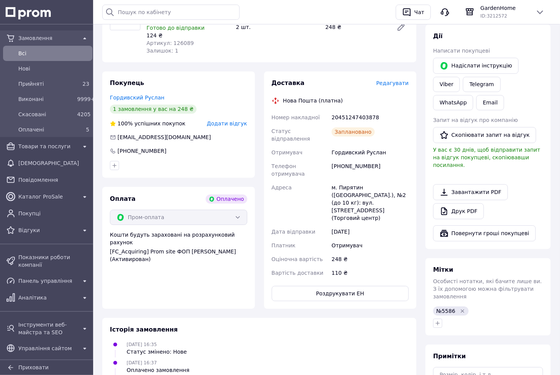
click at [398, 80] on span "Редагувати" at bounding box center [392, 83] width 32 height 6
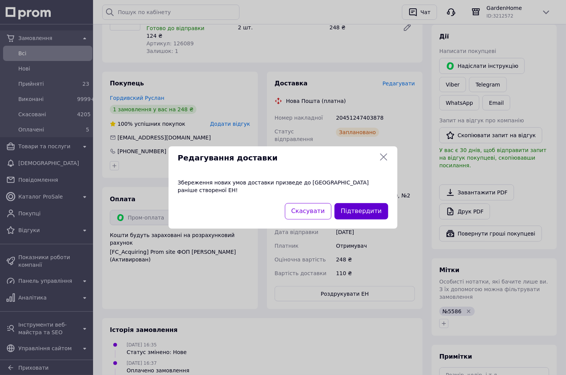
click at [369, 203] on button "Підтвердити" at bounding box center [362, 211] width 54 height 16
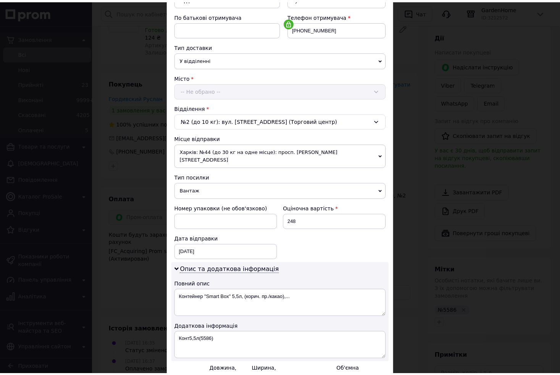
scroll to position [217, 0]
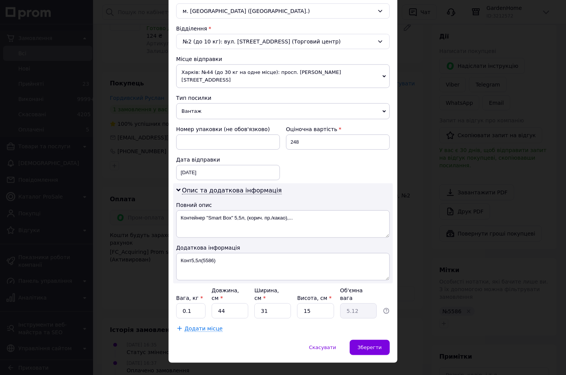
click at [408, 119] on div "× Редагування доставки Спосіб доставки Нова Пошта (платна) Платник Отримувач Ві…" at bounding box center [283, 187] width 566 height 375
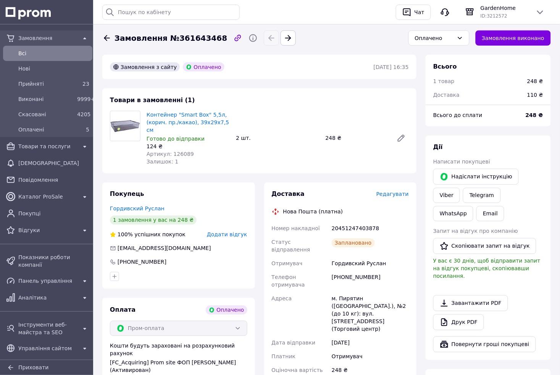
scroll to position [85, 0]
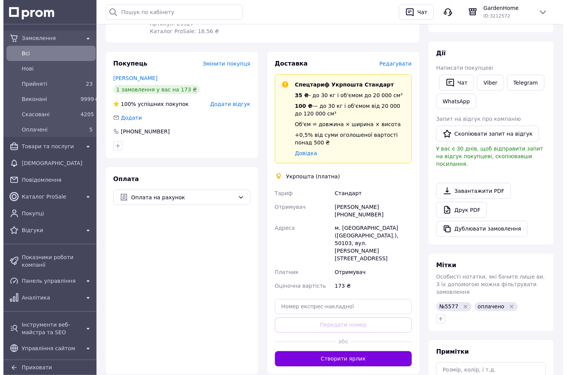
scroll to position [169, 0]
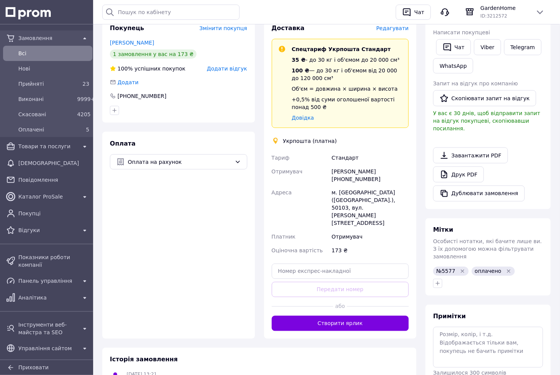
click at [398, 31] on span "Редагувати" at bounding box center [392, 28] width 32 height 6
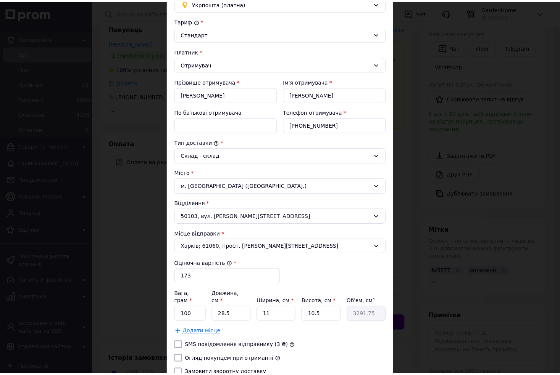
scroll to position [130, 0]
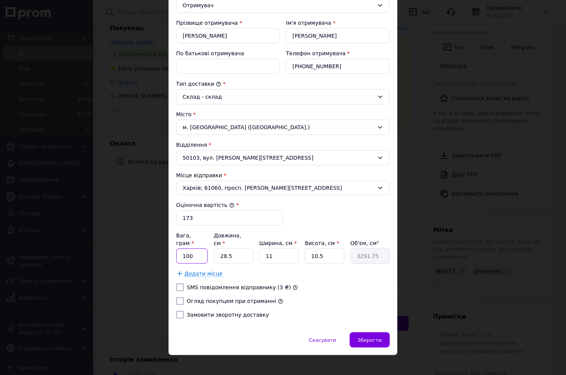
click at [191, 249] on input "100" at bounding box center [192, 256] width 32 height 15
type input "500"
type input "2"
type input "231"
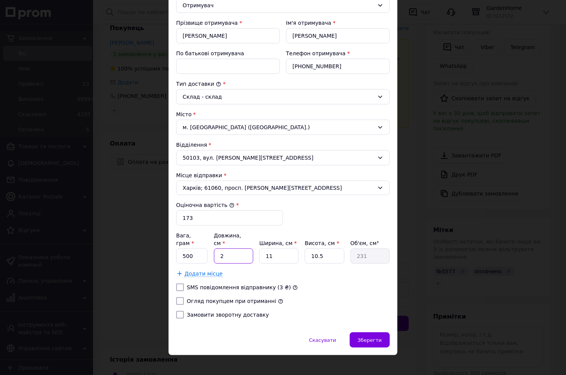
type input "29"
type input "3349.5"
type input "29"
type input "1"
type input "304.5"
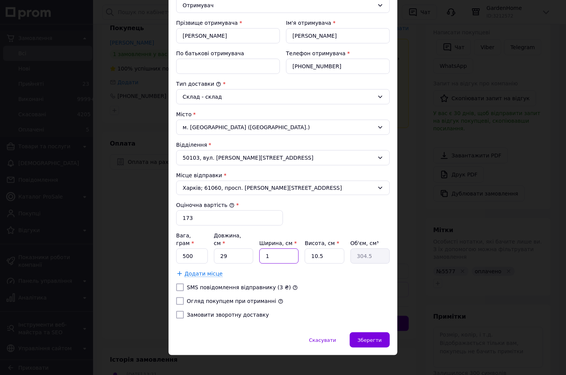
type input "11"
type input "3349.5"
type input "1"
type input "319"
type input "11"
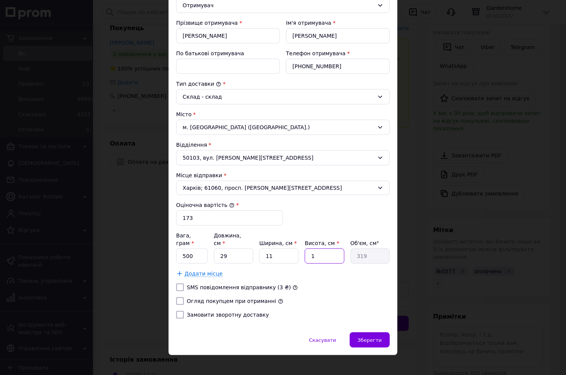
type input "3509"
type input "11"
click at [220, 298] on label "Огляд покупцем при отриманні" at bounding box center [231, 301] width 89 height 6
click at [184, 298] on input "Огляд покупцем при отриманні" at bounding box center [180, 302] width 8 height 8
checkbox input "true"
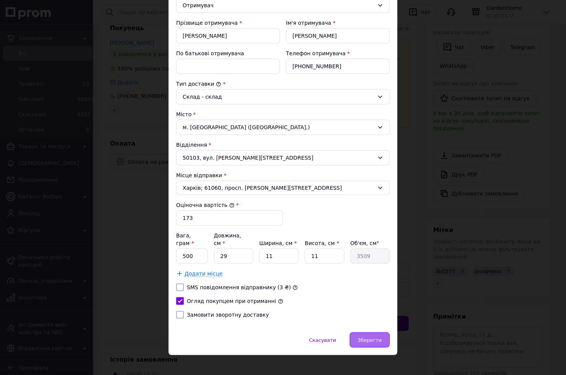
click at [360, 338] on span "Зберегти" at bounding box center [370, 341] width 24 height 6
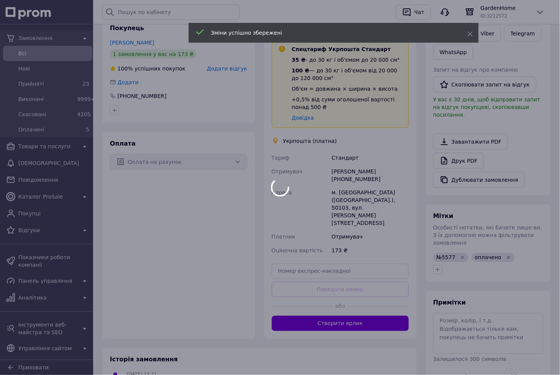
click at [351, 320] on body "Замовлення Всi [GEOGRAPHIC_DATA] 23 Виконані 9999+ Скасовані 4205 Оплачені 5 То…" at bounding box center [280, 152] width 560 height 642
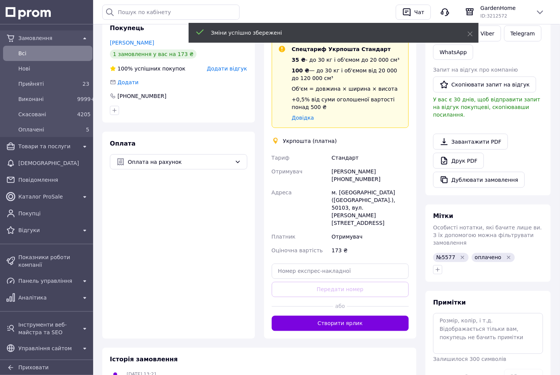
click at [351, 320] on button "Створити ярлик" at bounding box center [340, 323] width 137 height 15
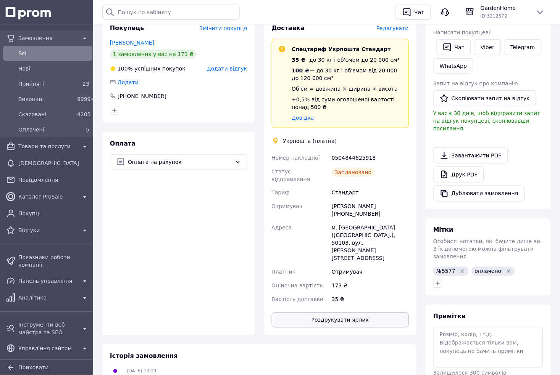
click at [341, 313] on button "Роздрукувати ярлик" at bounding box center [340, 320] width 137 height 15
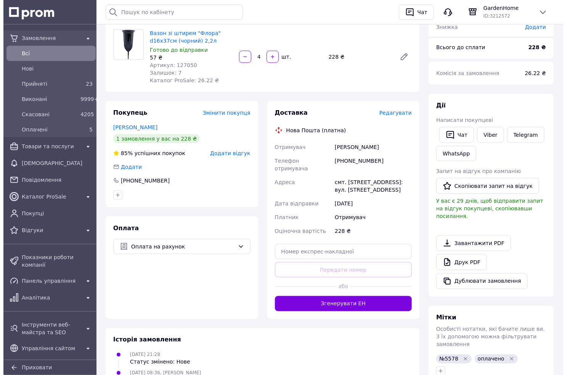
scroll to position [109, 0]
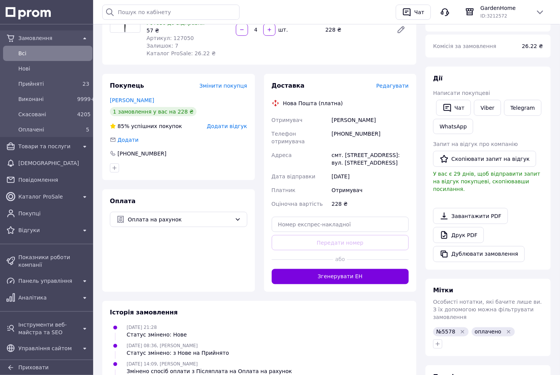
click at [398, 87] on span "Редагувати" at bounding box center [392, 86] width 32 height 6
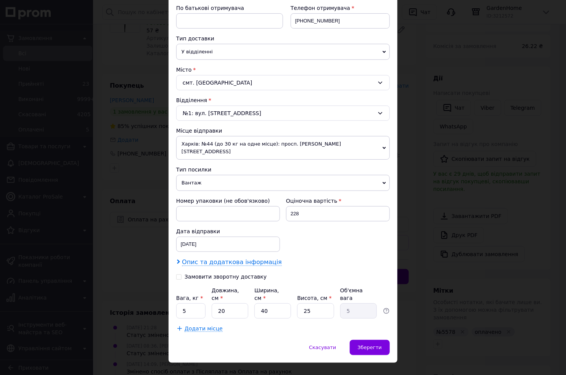
click at [260, 259] on span "Опис та додаткова інформація" at bounding box center [232, 263] width 100 height 8
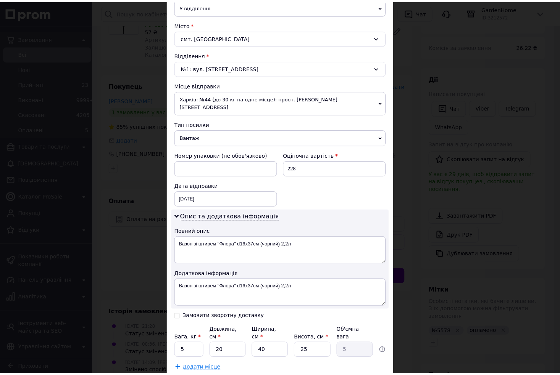
scroll to position [230, 0]
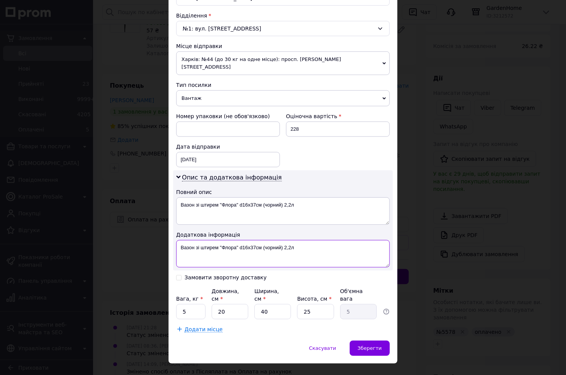
click at [222, 240] on textarea "Вазон зі штирем "Флора" d16x37см (чорний) 2,2л" at bounding box center [283, 253] width 214 height 27
drag, startPoint x: 261, startPoint y: 240, endPoint x: 198, endPoint y: 234, distance: 63.5
type textarea "Флора(5578)"
click at [195, 304] on input "5" at bounding box center [190, 311] width 29 height 15
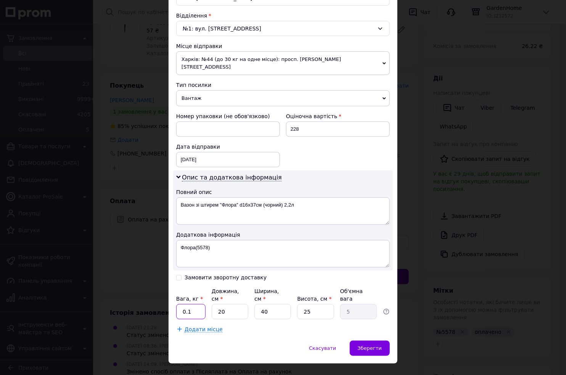
type input "0.1"
type input "4"
type input "1"
type input "49"
type input "12.25"
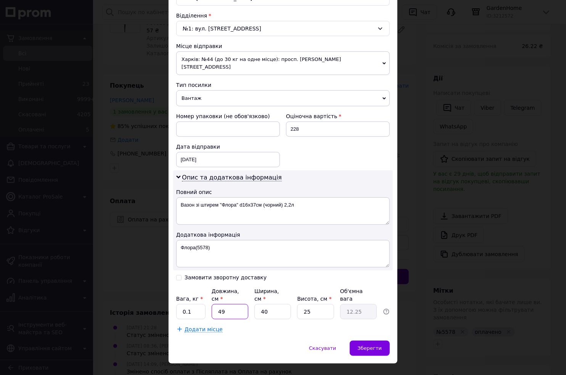
type input "4"
type input "1"
type input "48"
type input "12"
type input "48"
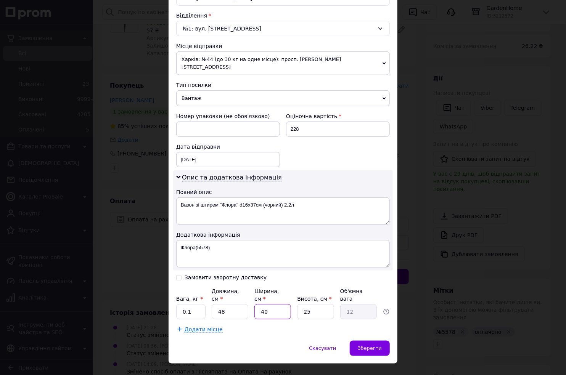
type input "3"
type input "0.9"
type input "30"
type input "9"
type input "30"
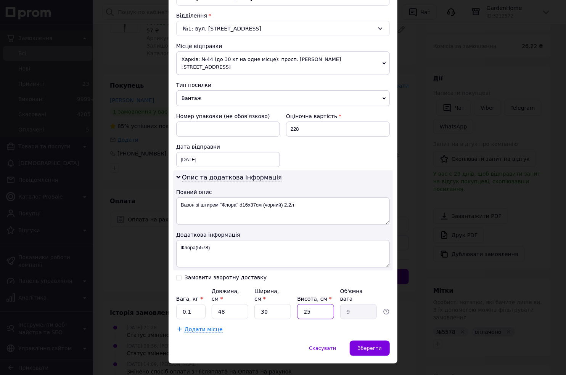
type input "2"
type input "0.72"
type input "22"
type input "7.92"
type input "22"
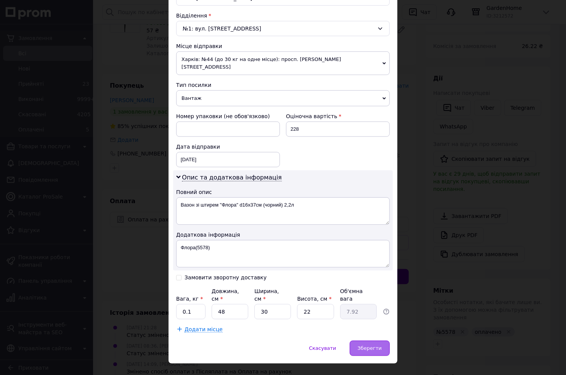
click at [386, 341] on div "Зберегти" at bounding box center [370, 348] width 40 height 15
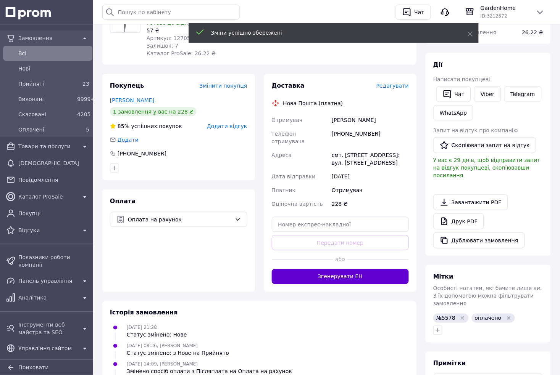
click at [360, 269] on button "Згенерувати ЕН" at bounding box center [340, 276] width 137 height 15
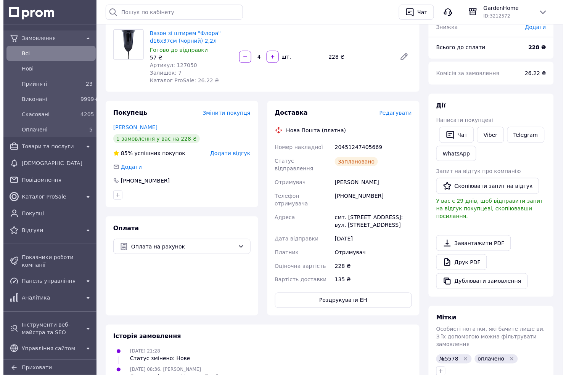
scroll to position [66, 0]
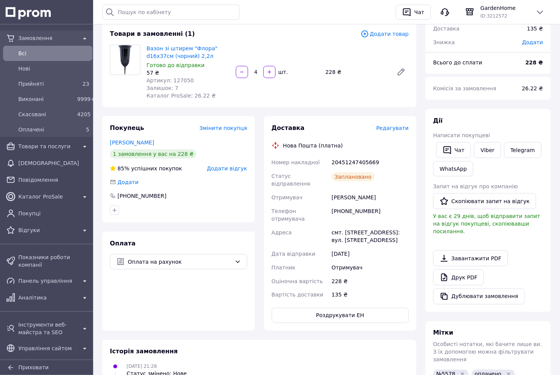
click at [401, 128] on span "Редагувати" at bounding box center [392, 128] width 32 height 6
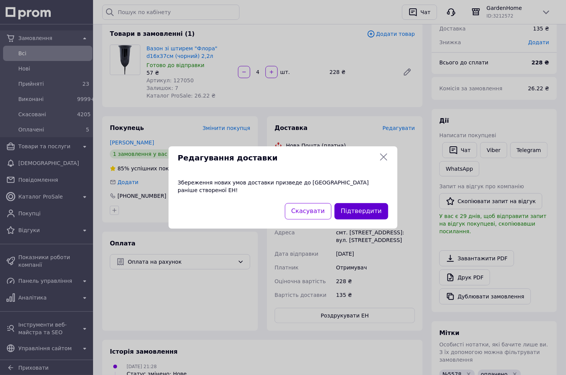
click at [357, 203] on button "Підтвердити" at bounding box center [362, 211] width 54 height 16
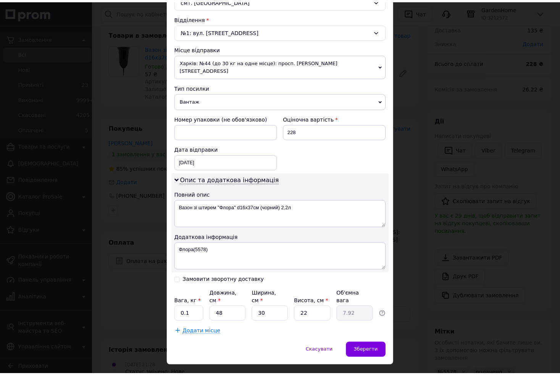
scroll to position [231, 0]
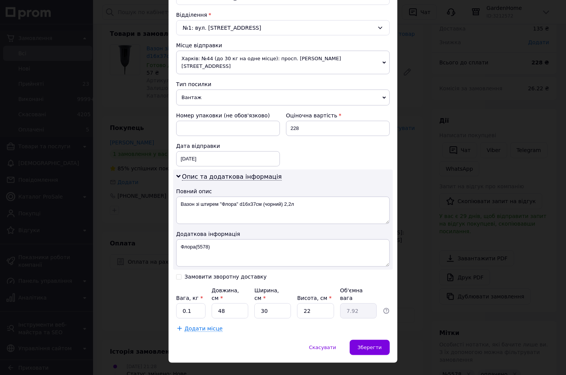
click at [403, 171] on div "× Редагування доставки Спосіб доставки Нова Пошта (платна) Платник Отримувач Ві…" at bounding box center [283, 187] width 566 height 375
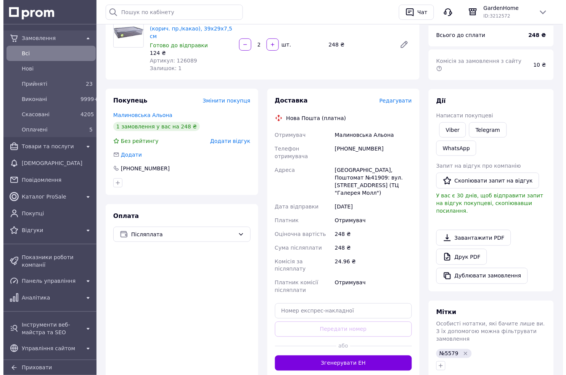
scroll to position [115, 0]
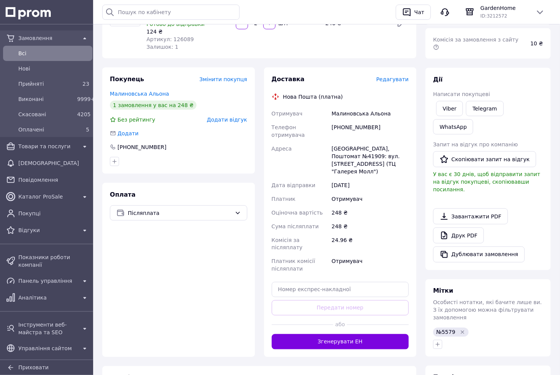
click at [393, 76] on span "Редагувати" at bounding box center [392, 79] width 32 height 6
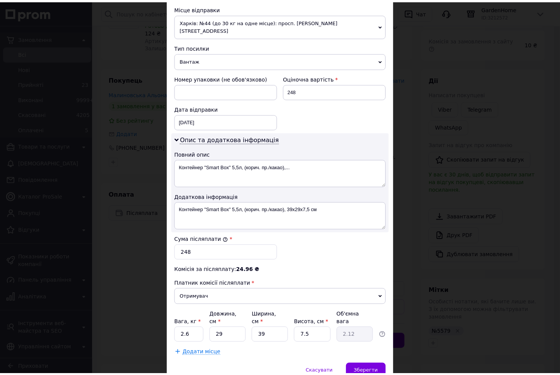
scroll to position [293, 0]
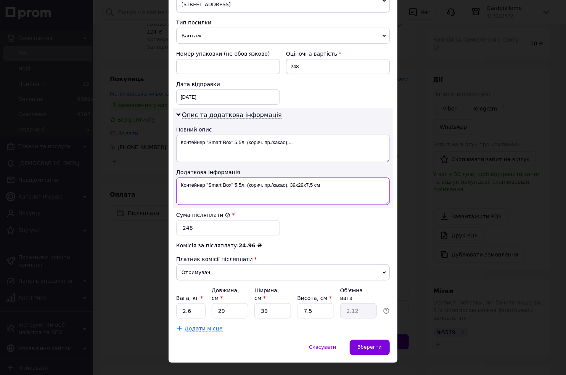
click at [234, 178] on textarea "Контейнер "Smart Box" 5,5л, (корич. пр./какао), 39x29x7,5 см" at bounding box center [283, 191] width 214 height 27
drag, startPoint x: 244, startPoint y: 179, endPoint x: 200, endPoint y: 177, distance: 44.3
click at [200, 178] on textarea "Конт5,5л, (корич. пр./какао), 39x29x7,5 см" at bounding box center [283, 191] width 214 height 27
type textarea "Конт5,5л(5579)"
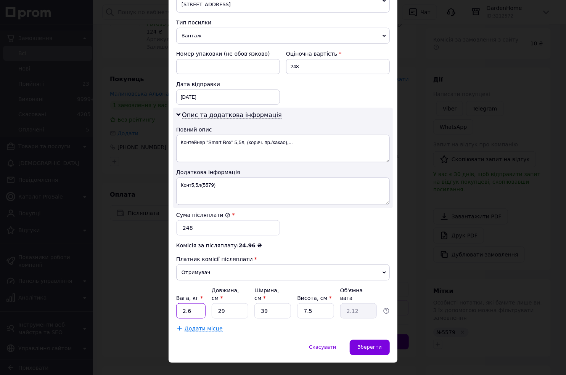
click at [197, 304] on input "2.6" at bounding box center [190, 311] width 29 height 15
type input "0.1"
type input "4"
type input "0.29"
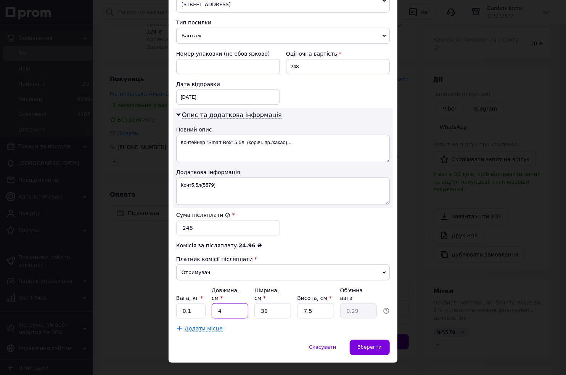
type input "41"
type input "3"
type input "41"
type input "3"
type input "0.23"
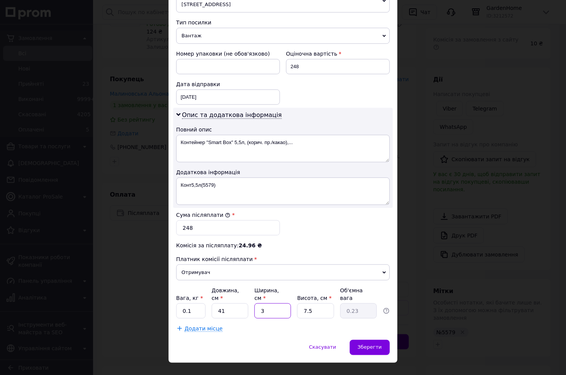
type input "36"
type input "2.77"
type input "36"
type input "1"
type input "0.37"
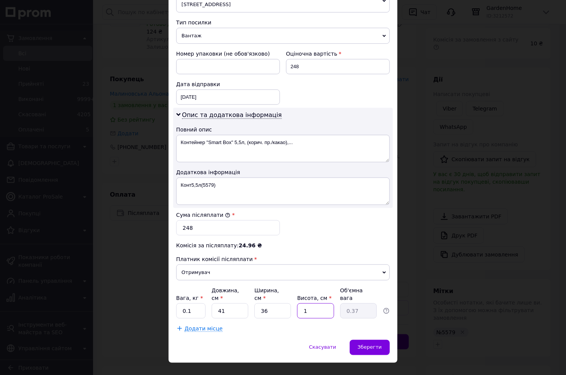
type input "12"
type input "4.43"
type input "12"
drag, startPoint x: 362, startPoint y: 336, endPoint x: 378, endPoint y: 348, distance: 19.3
click at [360, 345] on span "Зберегти" at bounding box center [370, 348] width 24 height 6
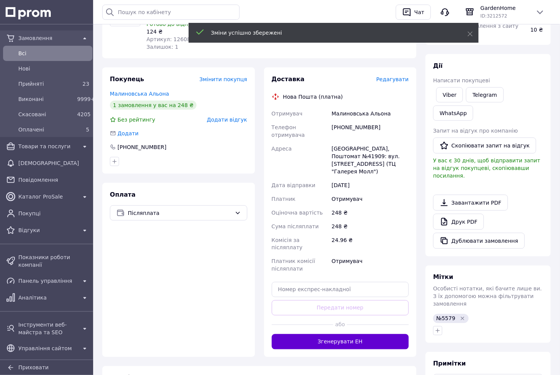
click at [355, 335] on button "Згенерувати ЕН" at bounding box center [340, 342] width 137 height 15
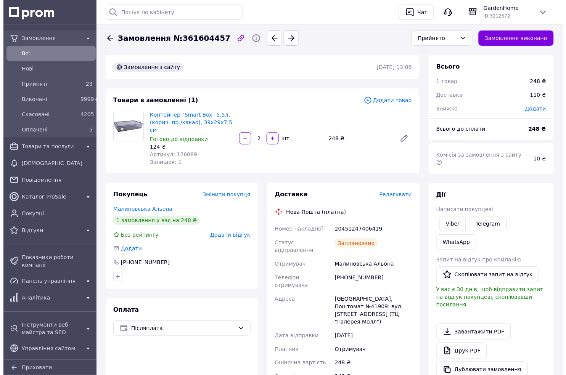
scroll to position [85, 0]
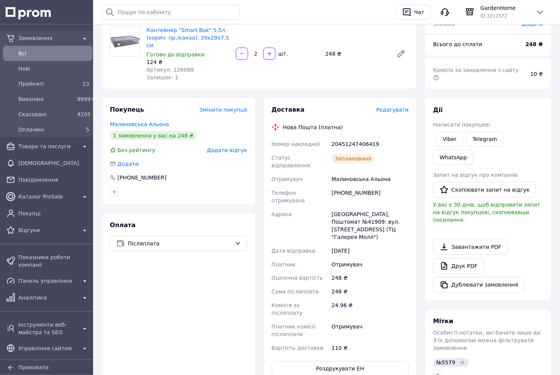
click at [398, 107] on span "Редагувати" at bounding box center [392, 110] width 32 height 6
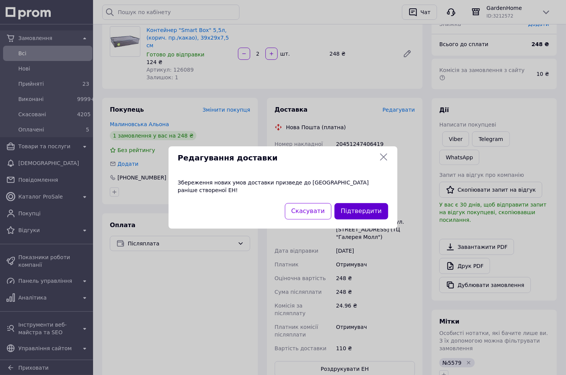
click at [370, 211] on button "Підтвердити" at bounding box center [362, 211] width 54 height 16
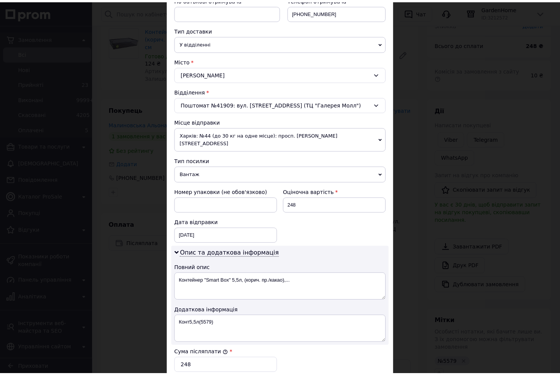
scroll to position [293, 0]
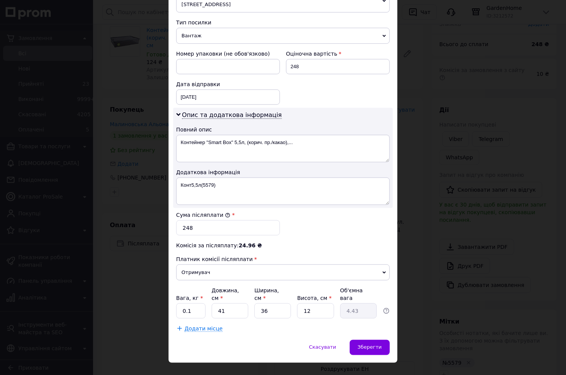
click at [400, 188] on div "× Редагування доставки Спосіб доставки Нова Пошта (платна) Платник Отримувач Ві…" at bounding box center [283, 187] width 566 height 375
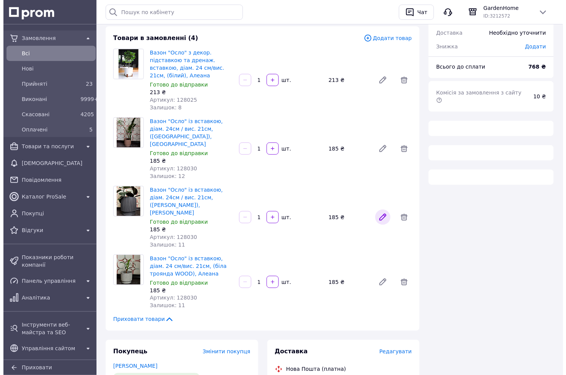
scroll to position [212, 0]
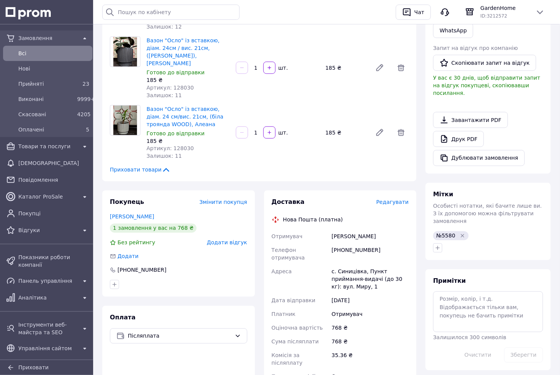
click at [394, 199] on span "Редагувати" at bounding box center [392, 202] width 32 height 6
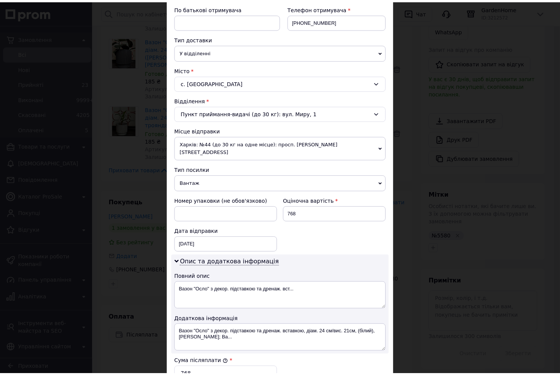
scroll to position [293, 0]
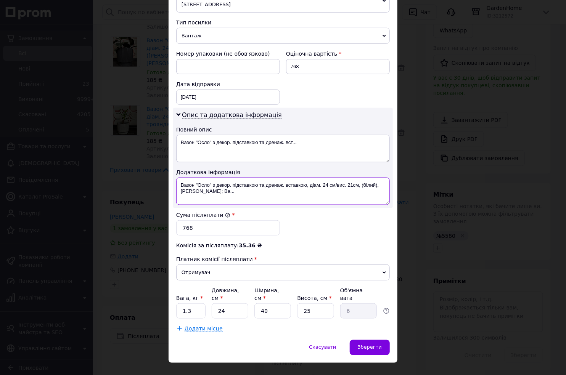
click at [196, 178] on textarea "Вазон "Осло" з декор. підставкою та дренаж. вставкою, діам. 24 см/вис. 21см, (б…" at bounding box center [283, 191] width 214 height 27
drag, startPoint x: 191, startPoint y: 176, endPoint x: 206, endPoint y: 196, distance: 25.6
type textarea "Осло(5580)"
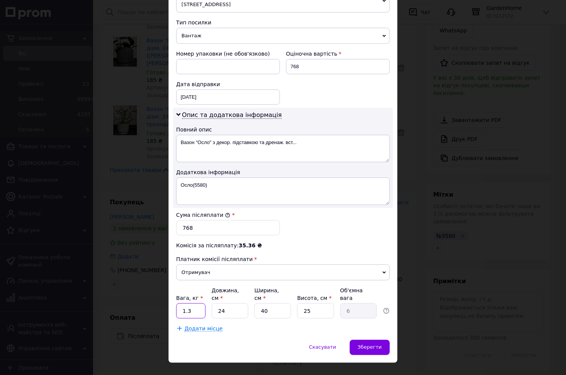
click at [193, 304] on input "1.3" at bounding box center [190, 311] width 29 height 15
type input "0.1"
type input "5"
type input "1.25"
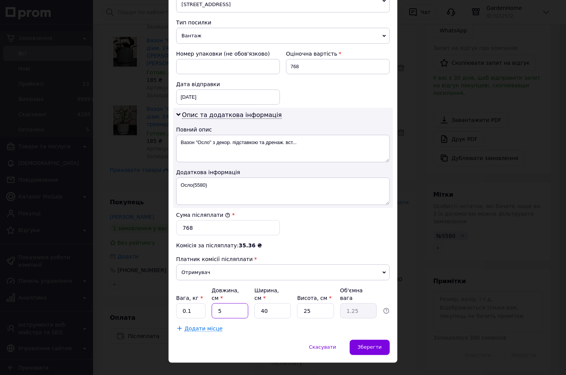
type input "56"
type input "14"
type input "56"
type input "3"
type input "1.05"
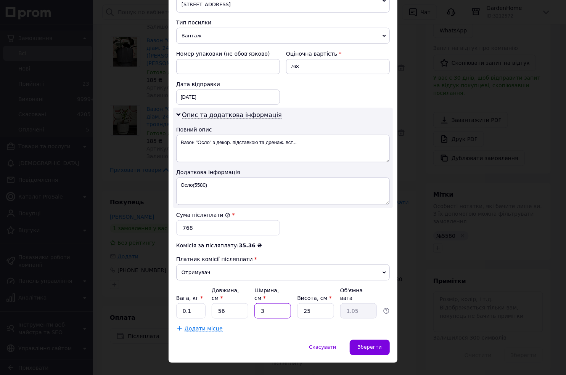
type input "39"
type input "13.65"
type input "39"
type input "2"
type input "1.09"
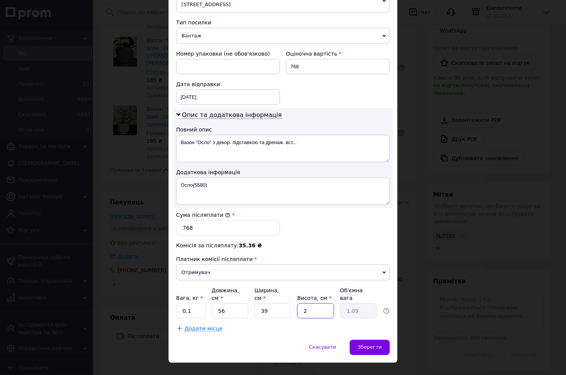
type input "29"
type input "15.83"
type input "29"
click at [370, 345] on span "Зберегти" at bounding box center [370, 348] width 24 height 6
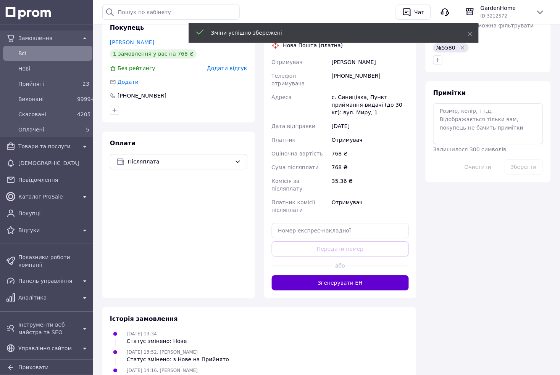
click at [353, 275] on button "Згенерувати ЕН" at bounding box center [340, 282] width 137 height 15
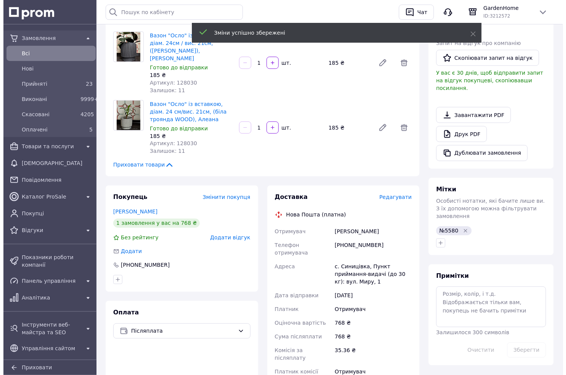
scroll to position [302, 0]
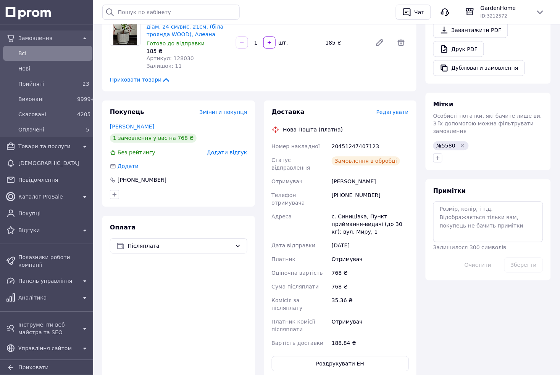
click at [390, 109] on span "Редагувати" at bounding box center [392, 112] width 32 height 6
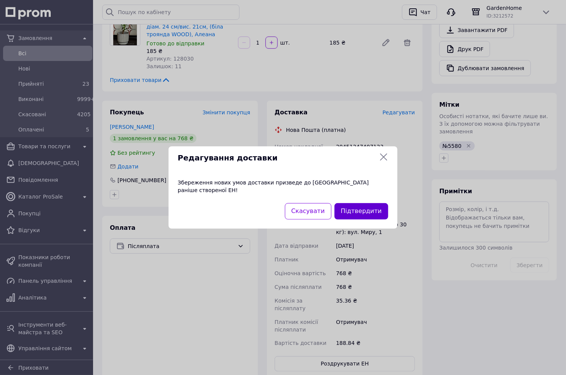
click at [376, 209] on button "Підтвердити" at bounding box center [362, 211] width 54 height 16
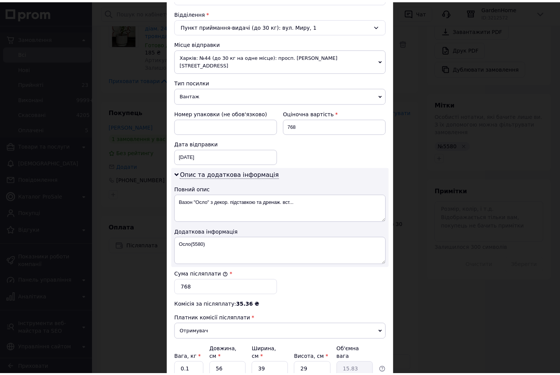
scroll to position [293, 0]
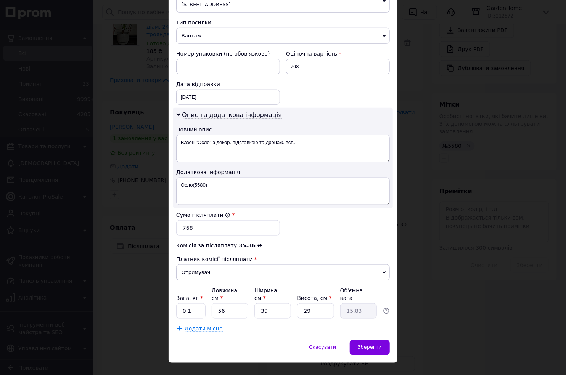
drag, startPoint x: 403, startPoint y: 161, endPoint x: 308, endPoint y: 39, distance: 155.0
click at [403, 161] on div "× Редагування доставки Спосіб доставки Нова Пошта (платна) Платник Отримувач Ві…" at bounding box center [283, 187] width 566 height 375
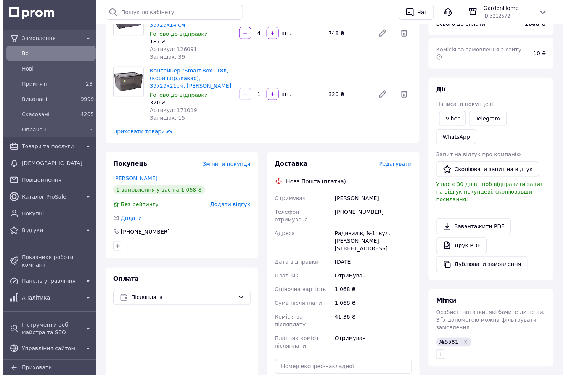
scroll to position [127, 0]
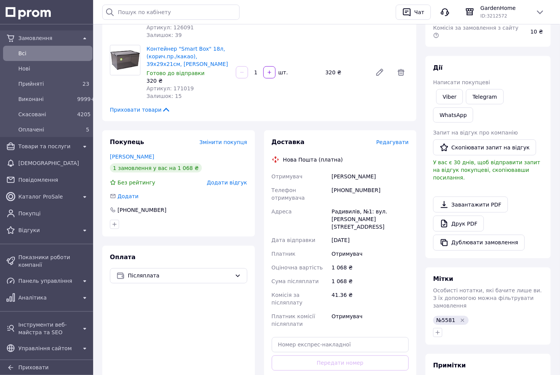
click at [390, 139] on span "Редагувати" at bounding box center [392, 142] width 32 height 6
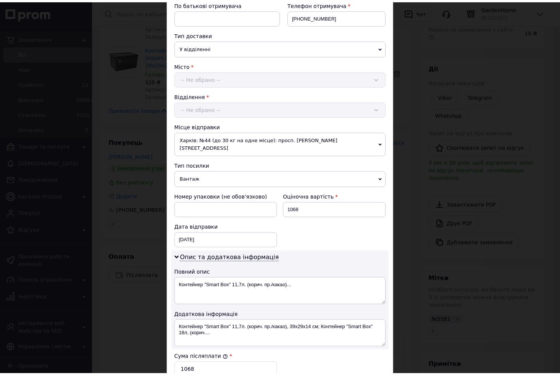
scroll to position [293, 0]
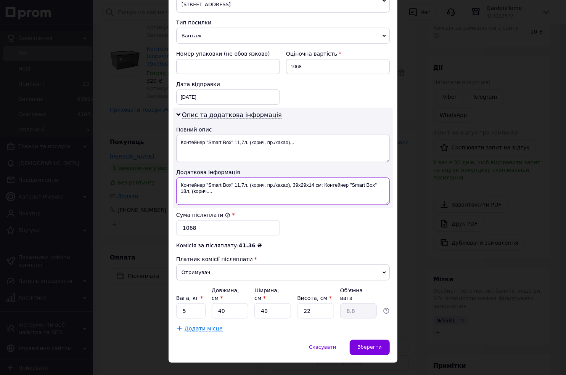
drag, startPoint x: 193, startPoint y: 177, endPoint x: 227, endPoint y: 201, distance: 42.2
click at [227, 201] on div "Платник Отримувач Відправник Прізвище отримувача [PERSON_NAME] Ім'я отримувача …" at bounding box center [283, 63] width 214 height 537
type textarea "Конт(5581)"
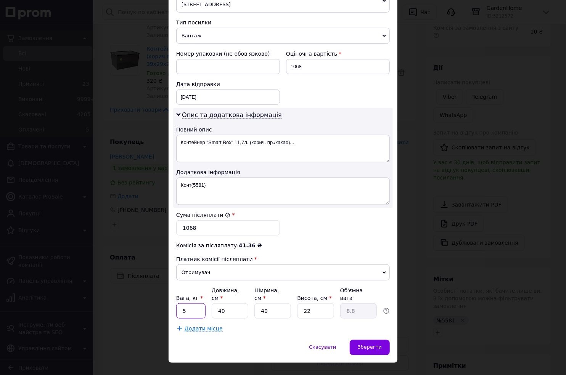
click at [200, 304] on input "5" at bounding box center [190, 311] width 29 height 15
type input "0.1"
type input "4"
type input "0.88"
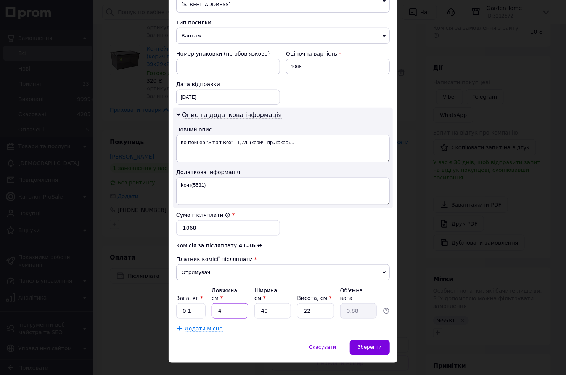
type input "45"
type input "9.9"
type input "45"
type input "3"
type input "0.74"
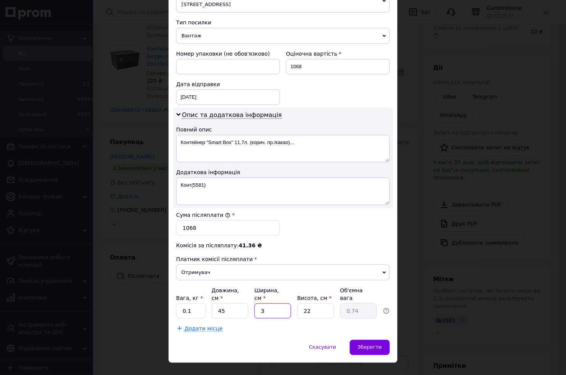
type input "32"
type input "7.92"
type input "32"
type input "3"
type input "1.08"
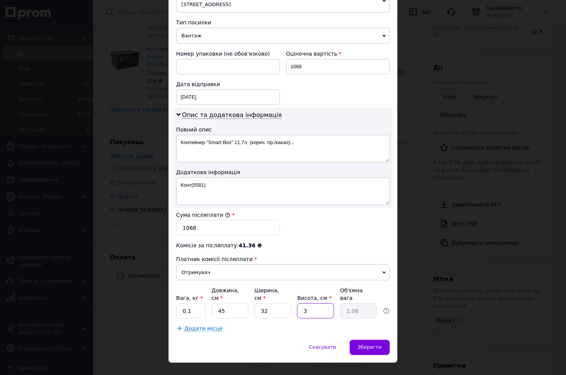
type input "32"
type input "11.52"
type input "32"
click at [377, 345] on span "Зберегти" at bounding box center [370, 348] width 24 height 6
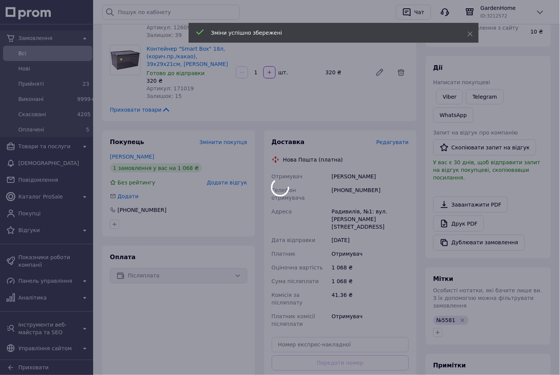
scroll to position [249, 0]
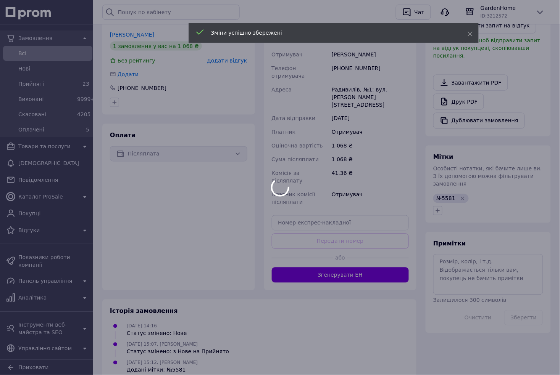
click at [351, 268] on button "Згенерувати ЕН" at bounding box center [340, 275] width 137 height 15
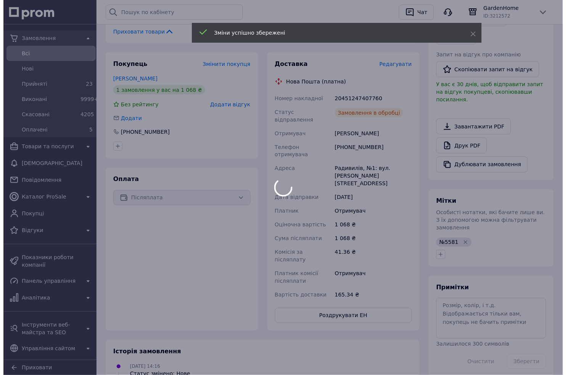
scroll to position [164, 0]
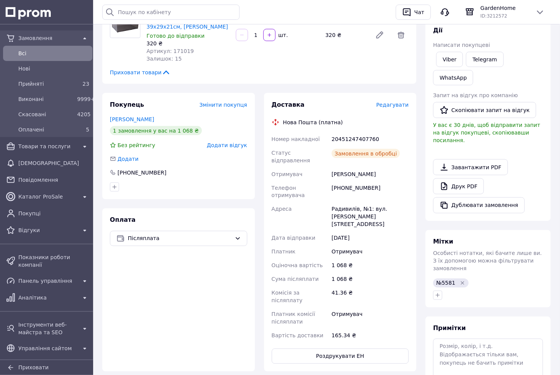
click at [400, 102] on span "Редагувати" at bounding box center [392, 105] width 32 height 6
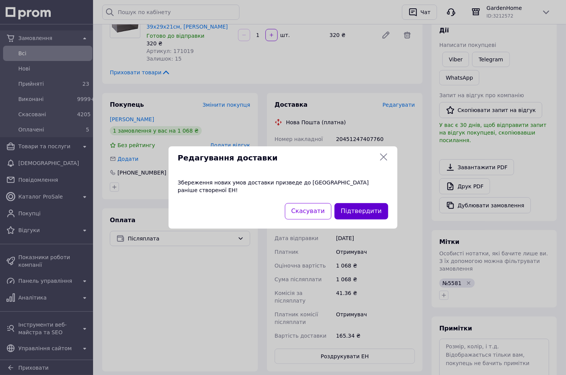
click at [378, 204] on button "Підтвердити" at bounding box center [362, 211] width 54 height 16
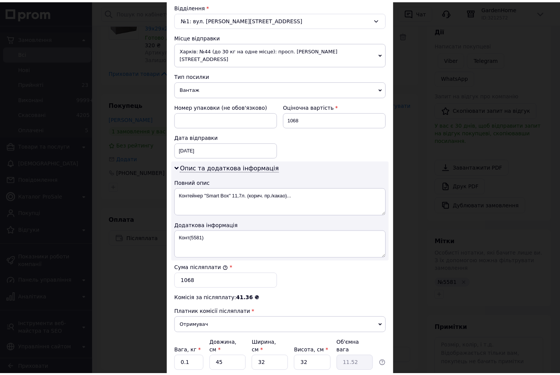
scroll to position [293, 0]
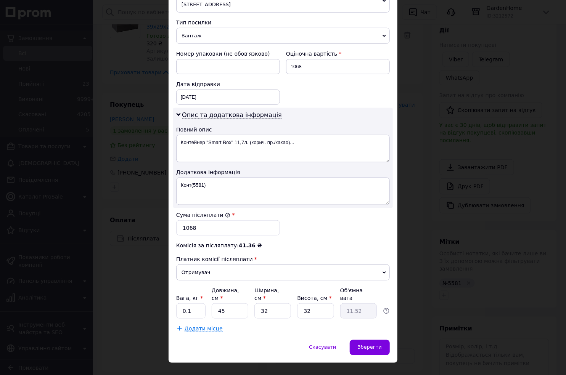
click at [407, 189] on div "× Редагування доставки Спосіб доставки Нова Пошта (платна) Платник Отримувач Ві…" at bounding box center [283, 187] width 566 height 375
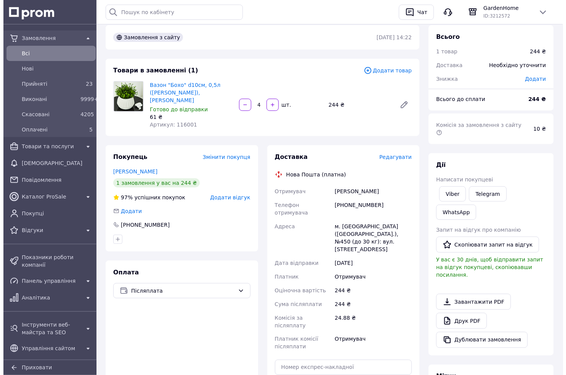
scroll to position [85, 0]
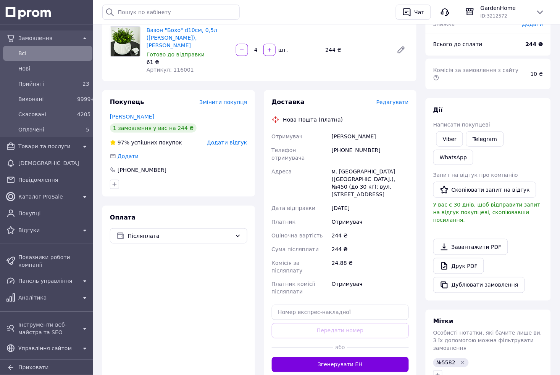
click at [396, 99] on span "Редагувати" at bounding box center [392, 102] width 32 height 6
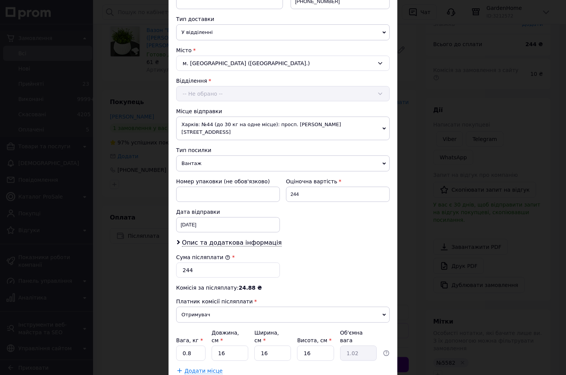
scroll to position [207, 0]
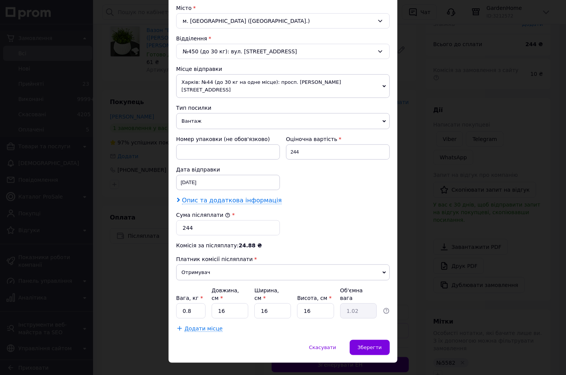
click at [256, 197] on span "Опис та додаткова інформація" at bounding box center [232, 201] width 100 height 8
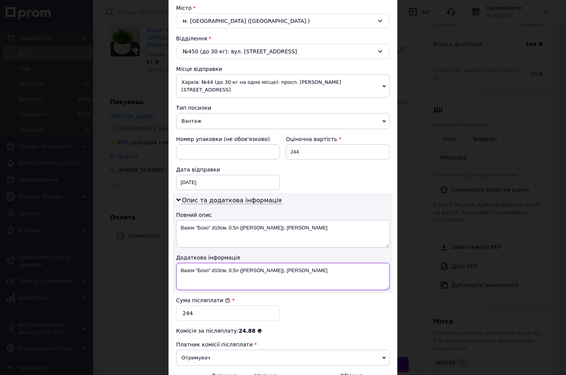
click at [198, 264] on textarea "Вазон "Бохо" d10см, 0,5л ([PERSON_NAME]), [PERSON_NAME]" at bounding box center [283, 276] width 214 height 27
drag, startPoint x: 287, startPoint y: 265, endPoint x: 201, endPoint y: 261, distance: 86.7
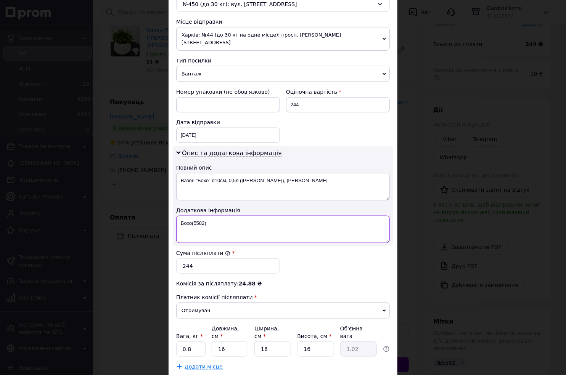
scroll to position [293, 0]
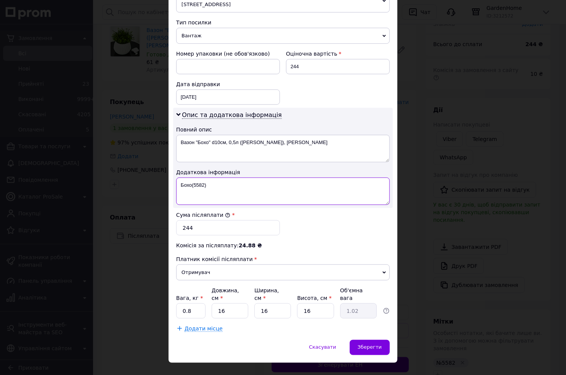
type textarea "Бохо(5582)"
click at [199, 304] on input "0.8" at bounding box center [190, 311] width 29 height 15
type input "0.1"
type input "2"
type input "0.13"
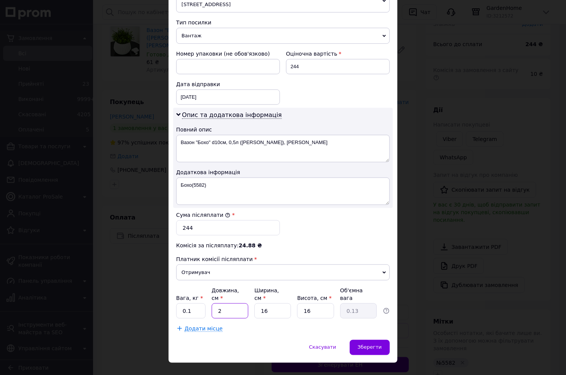
type input "24"
type input "1.54"
type input "24"
type input "2"
type input "0.19"
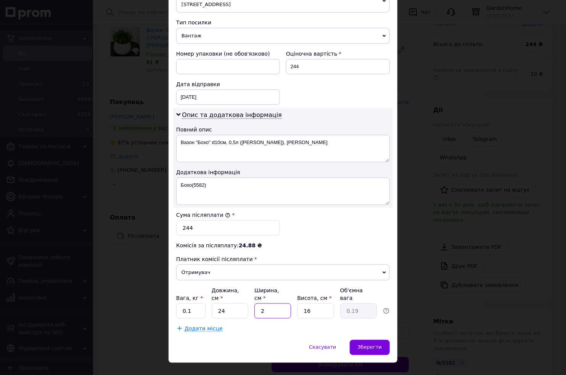
type input "20"
type input "1.92"
type input "20"
type input "1"
type input "0.12"
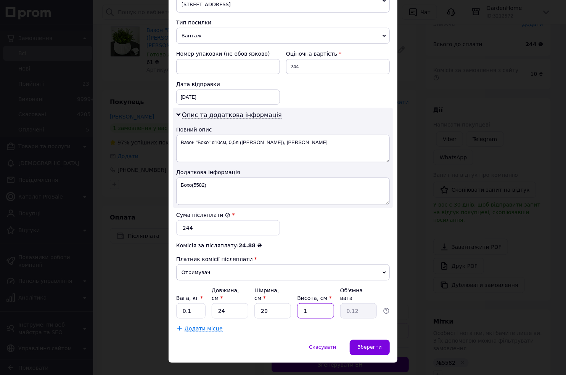
type input "16"
type input "1.92"
click at [359, 340] on div "Зберегти" at bounding box center [370, 347] width 40 height 15
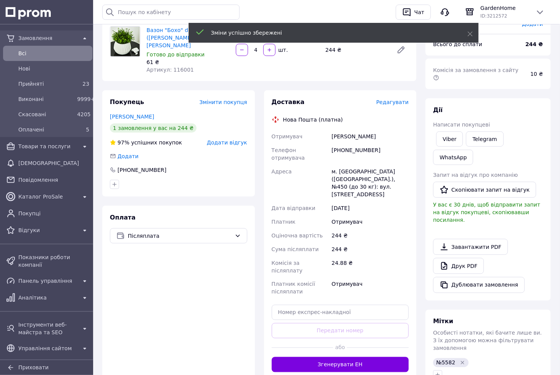
click at [369, 357] on button "Згенерувати ЕН" at bounding box center [340, 364] width 137 height 15
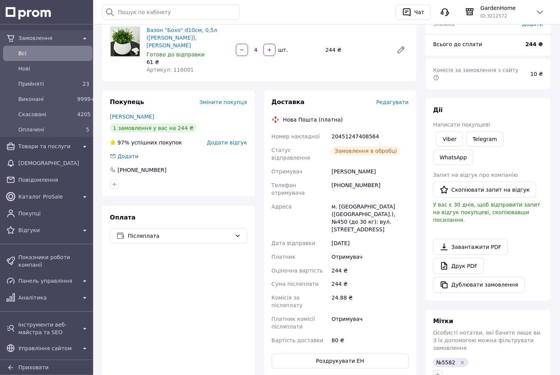
click at [397, 99] on span "Редагувати" at bounding box center [392, 102] width 32 height 6
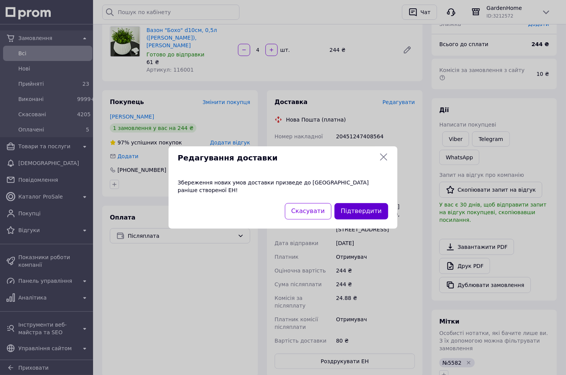
click at [365, 209] on button "Підтвердити" at bounding box center [362, 211] width 54 height 16
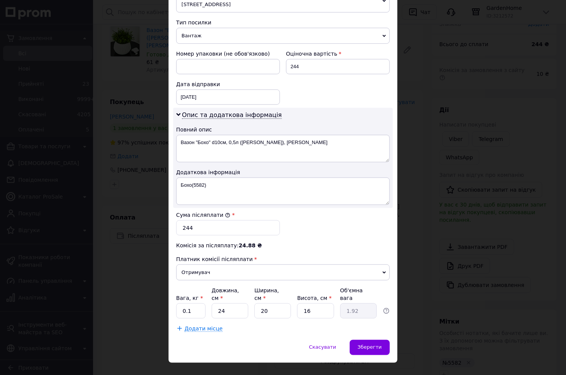
click at [407, 166] on div "× Редагування доставки Спосіб доставки Нова Пошта (платна) Платник Отримувач Ві…" at bounding box center [283, 187] width 566 height 375
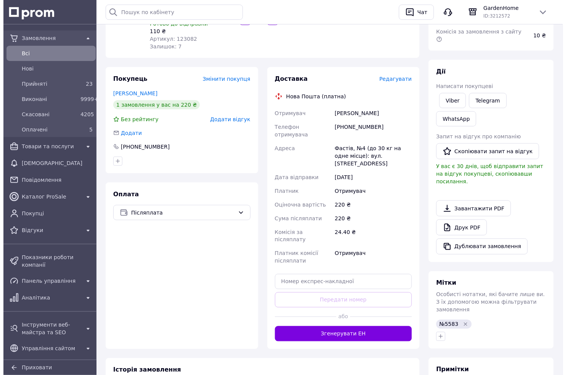
scroll to position [127, 0]
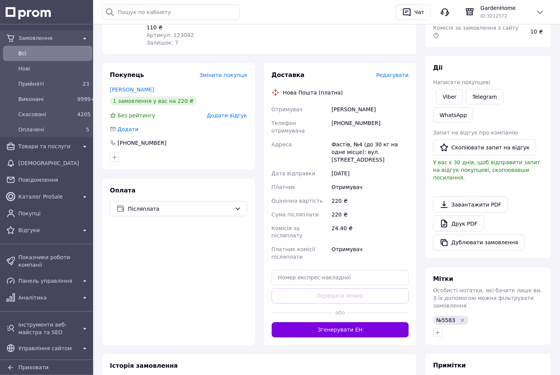
click at [402, 72] on span "Редагувати" at bounding box center [392, 75] width 32 height 6
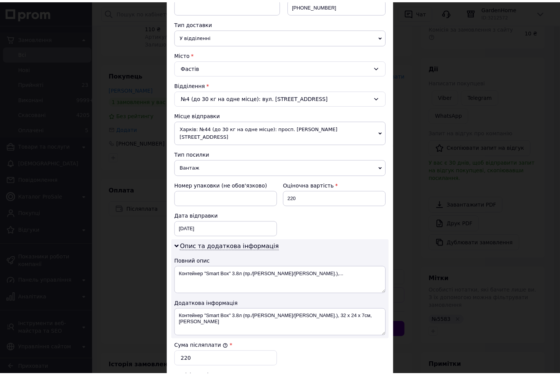
scroll to position [293, 0]
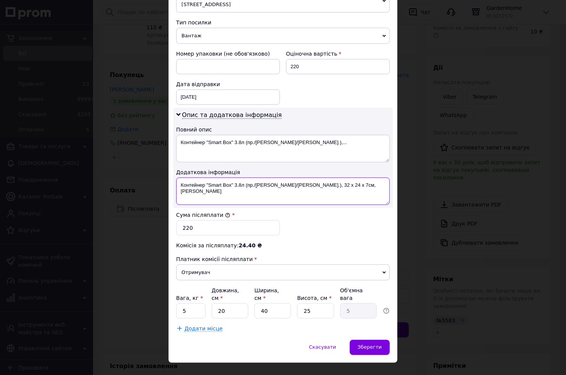
drag, startPoint x: 352, startPoint y: 181, endPoint x: 190, endPoint y: 185, distance: 162.1
click at [190, 185] on textarea "Контейнер "Smart Box" 3.8л (пр./[PERSON_NAME]/[PERSON_NAME].), 32 x 24 x 7см, […" at bounding box center [283, 191] width 214 height 27
type textarea "Конт3,8л(5583)"
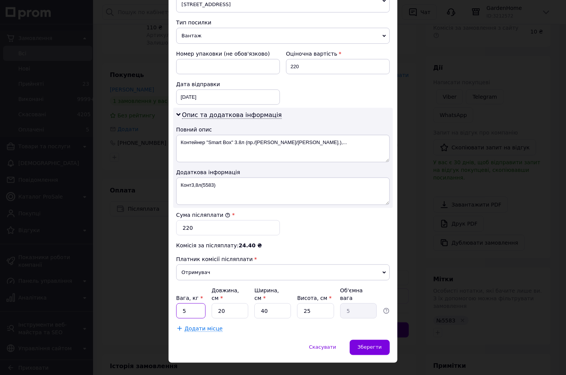
click at [193, 304] on input "5" at bounding box center [190, 311] width 29 height 15
type input "0.1"
type input "3"
type input "0.75"
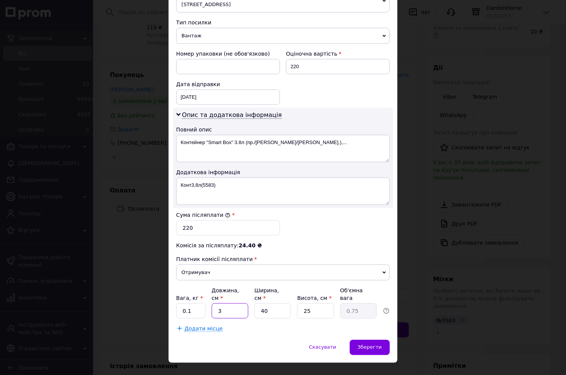
type input "34"
type input "8.5"
type input "34"
type input "2"
type input "0.43"
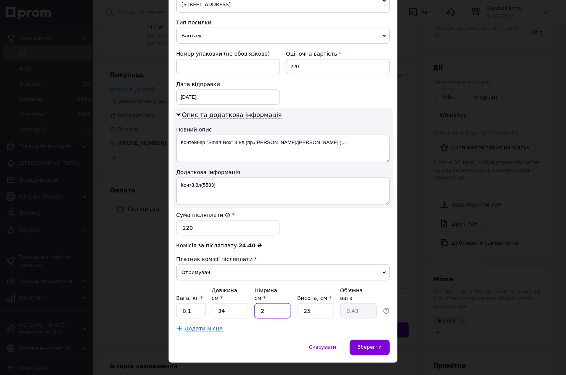
type input "27"
type input "5.74"
type input "27"
type input "1"
type input "0.23"
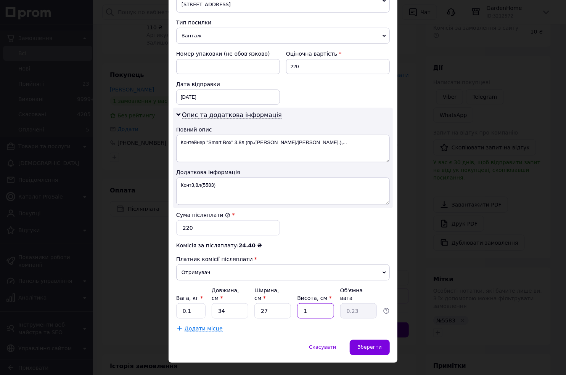
type input "14"
type input "3.21"
type input "14"
click at [361, 340] on div "Зберегти" at bounding box center [370, 347] width 40 height 15
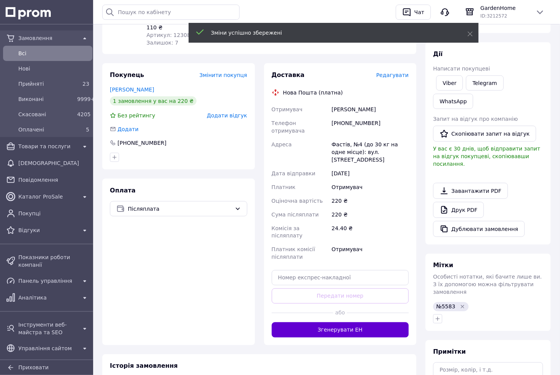
click at [346, 323] on button "Згенерувати ЕН" at bounding box center [340, 330] width 137 height 15
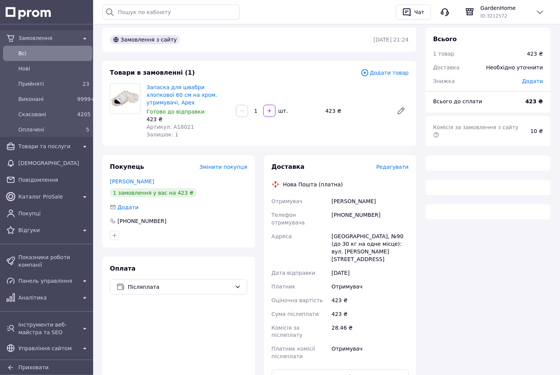
scroll to position [42, 0]
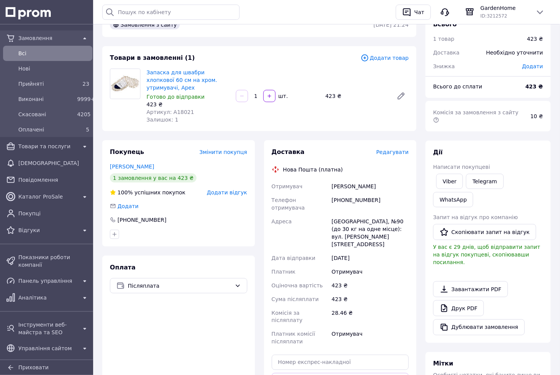
click at [392, 149] on span "Редагувати" at bounding box center [392, 152] width 32 height 6
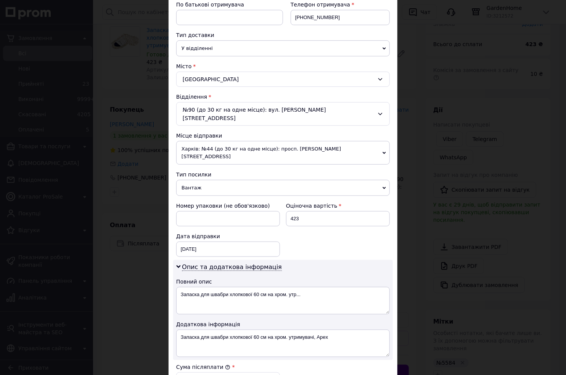
scroll to position [212, 0]
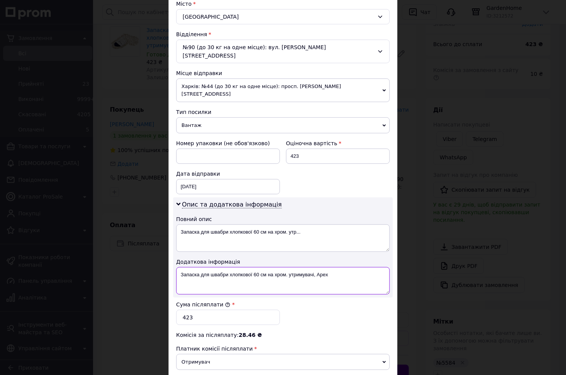
drag, startPoint x: 351, startPoint y: 261, endPoint x: 193, endPoint y: 263, distance: 158.7
click at [193, 267] on textarea "Запаска для швабри хлопкової 60 см на хром. утримувачі, Apex" at bounding box center [283, 280] width 214 height 27
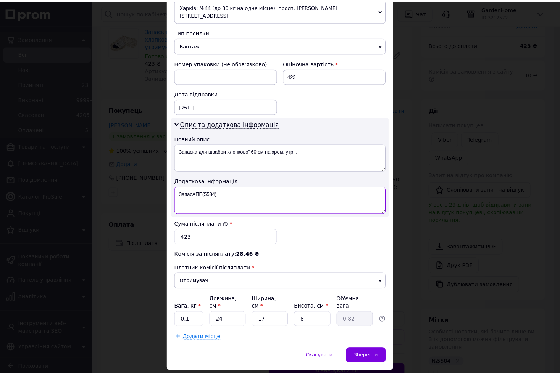
scroll to position [293, 0]
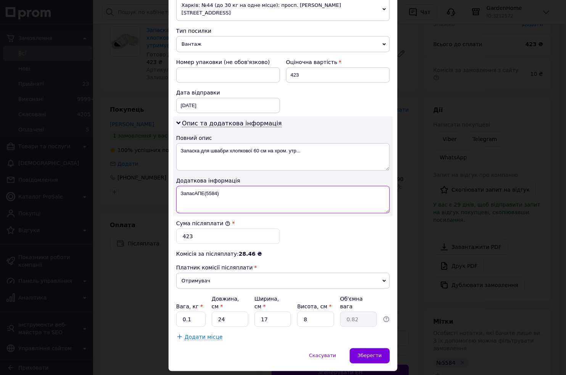
type textarea "ЗапасАПЕ(5584)"
click at [201, 312] on input "0.1" at bounding box center [190, 319] width 29 height 15
type input "2"
type input "0.1"
type input "24"
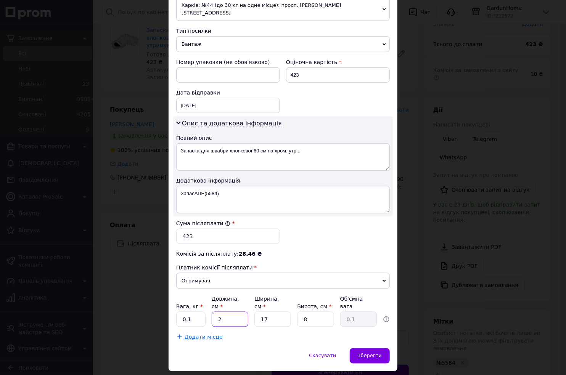
type input "0.82"
type input "1"
type input "0.1"
type input "17"
type input "0.82"
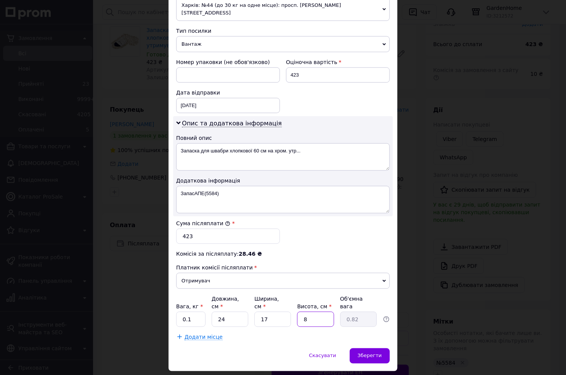
type input "4"
type input "0.41"
type input "4"
click at [371, 353] on span "Зберегти" at bounding box center [370, 356] width 24 height 6
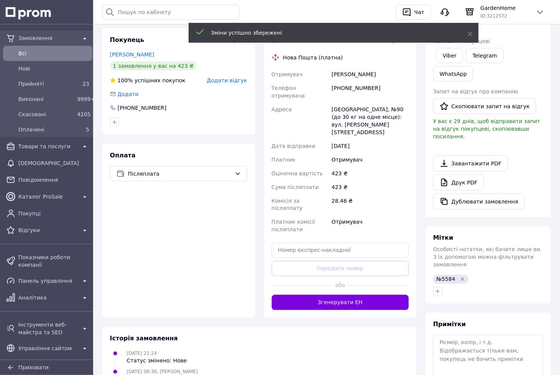
scroll to position [169, 0]
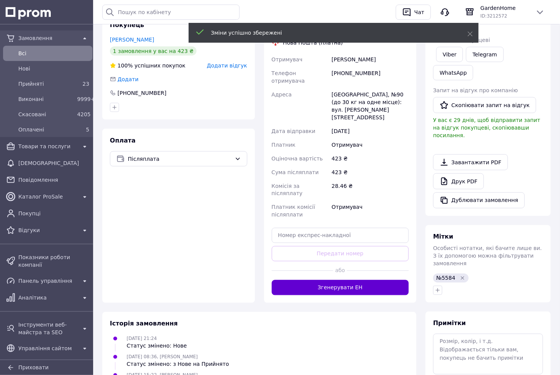
click at [360, 280] on button "Згенерувати ЕН" at bounding box center [340, 287] width 137 height 15
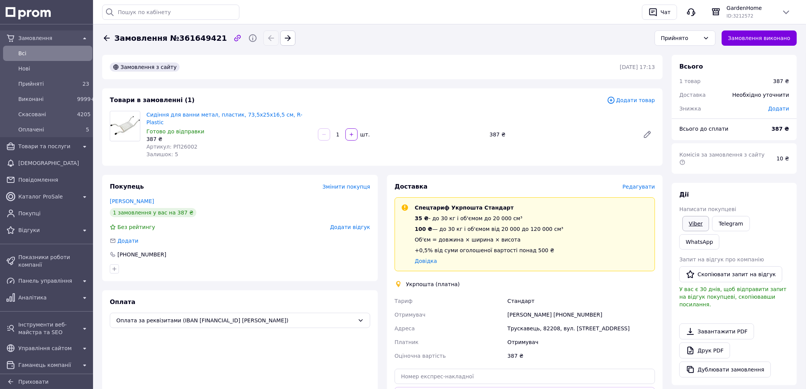
click at [706, 216] on link "Viber" at bounding box center [696, 223] width 27 height 15
drag, startPoint x: 146, startPoint y: 112, endPoint x: 193, endPoint y: 140, distance: 54.6
click at [193, 140] on div "Сидіння для ванни метал, пластик, 73,5х25х16,5 см, R-Plastic Готово до відправк…" at bounding box center [229, 134] width 172 height 50
copy div "Сидіння для ванни метал, пластик, 73,5х25х16,5 см, R-Plastic Готово до відправк…"
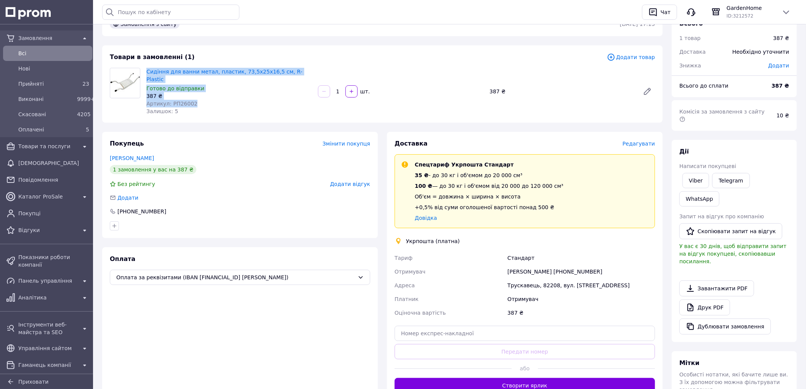
scroll to position [127, 0]
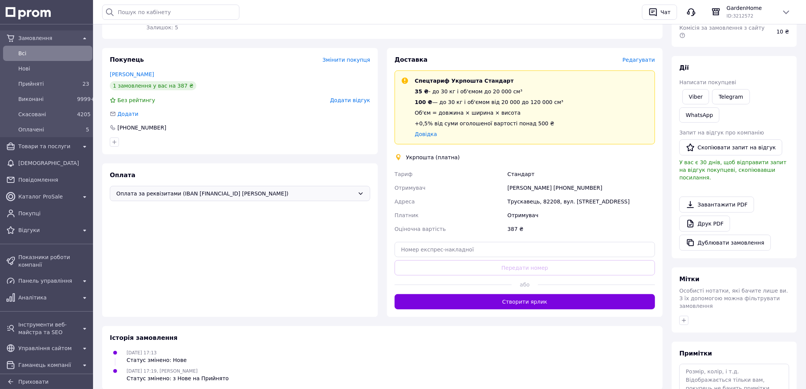
click at [274, 191] on div "Оплата за реквізитами (IBAN [FINANCIAL_ID] [PERSON_NAME])" at bounding box center [240, 193] width 261 height 15
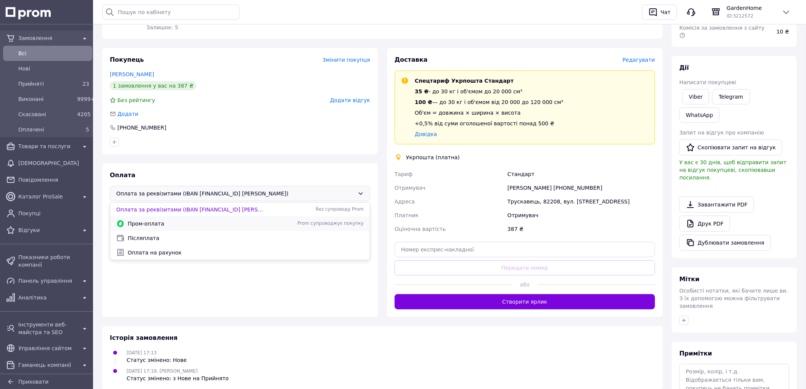
click at [158, 220] on span "Пром-оплата" at bounding box center [196, 224] width 136 height 8
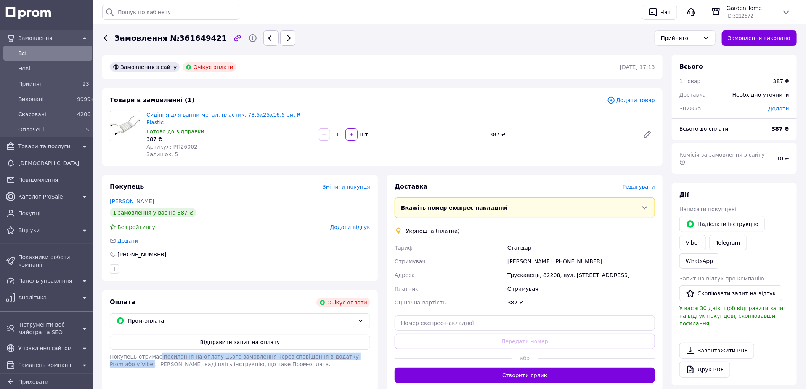
drag, startPoint x: 156, startPoint y: 348, endPoint x: 368, endPoint y: 347, distance: 211.7
click at [359, 354] on span "Покупець отримає посилання на оплату цього замовлення через сповіщення в додатк…" at bounding box center [234, 361] width 249 height 14
copy span "посилання на оплату цього замовлення через сповіщення в додатку Prom або у Viber"
click at [222, 335] on button "Відправити запит на оплату" at bounding box center [240, 342] width 261 height 15
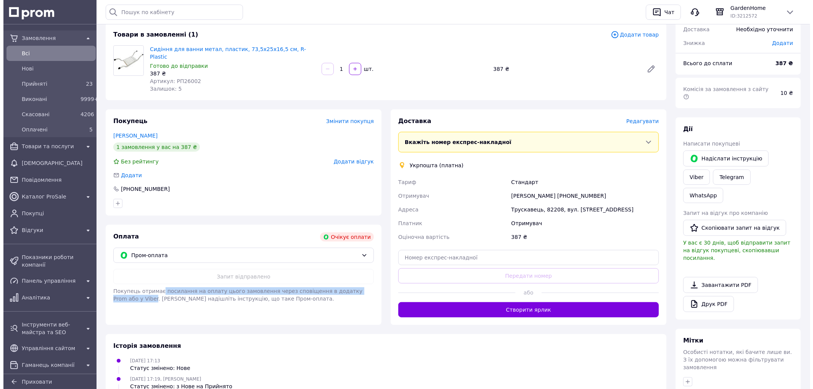
scroll to position [127, 0]
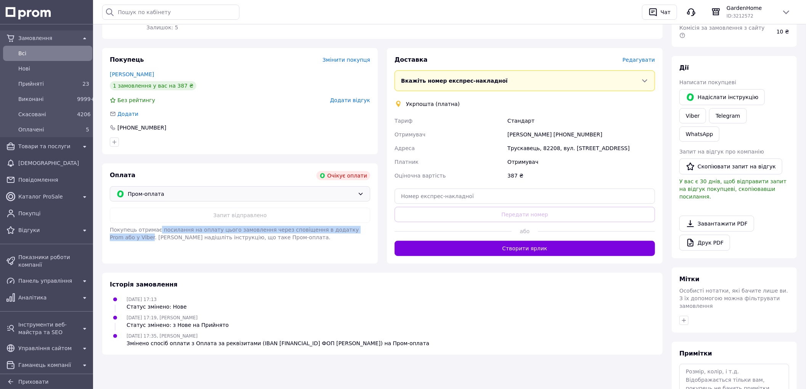
click at [180, 187] on div "Пром-оплата" at bounding box center [240, 194] width 261 height 15
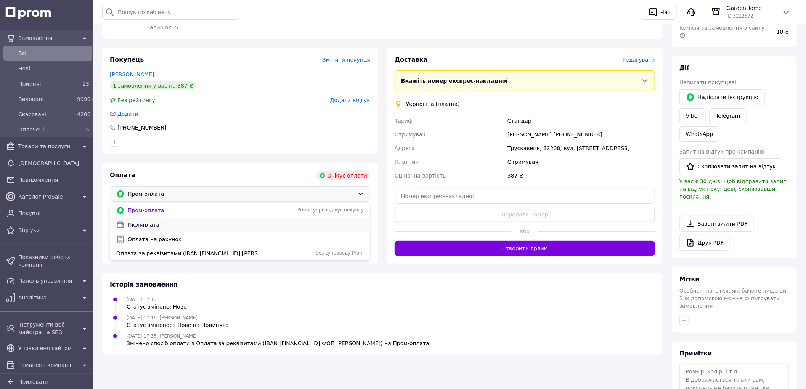
click at [159, 221] on span "Післяплата" at bounding box center [246, 225] width 236 height 8
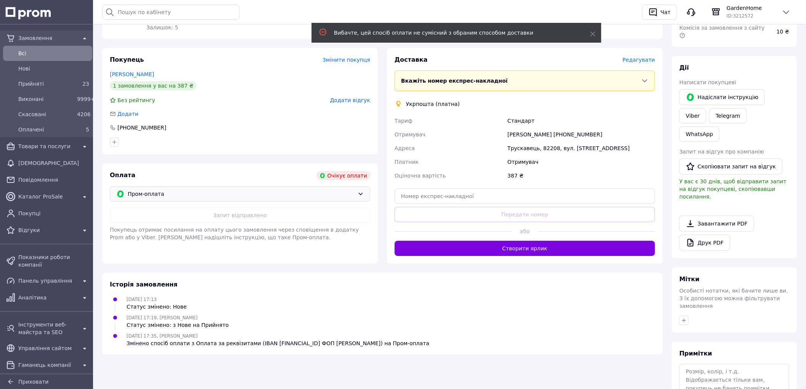
click at [527, 142] on div "Трускавець, 82208, вул. [STREET_ADDRESS]" at bounding box center [581, 149] width 151 height 14
copy div "Трускавець"
click at [643, 56] on div "Доставка Редагувати" at bounding box center [525, 60] width 261 height 9
click at [644, 57] on span "Редагувати" at bounding box center [639, 60] width 32 height 6
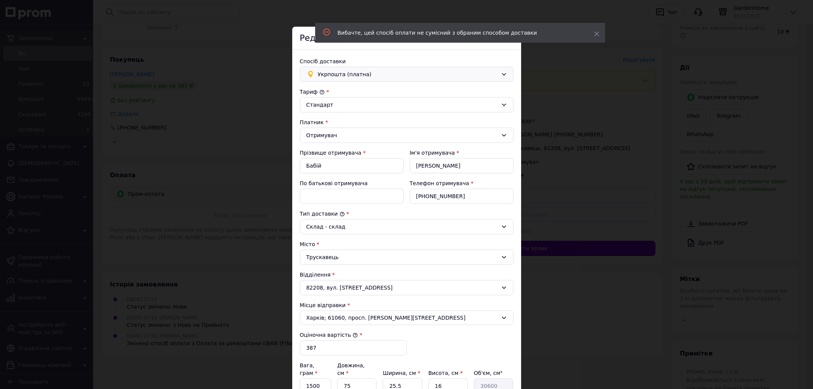
click at [387, 72] on span "Укрпошта (платна)" at bounding box center [408, 74] width 180 height 8
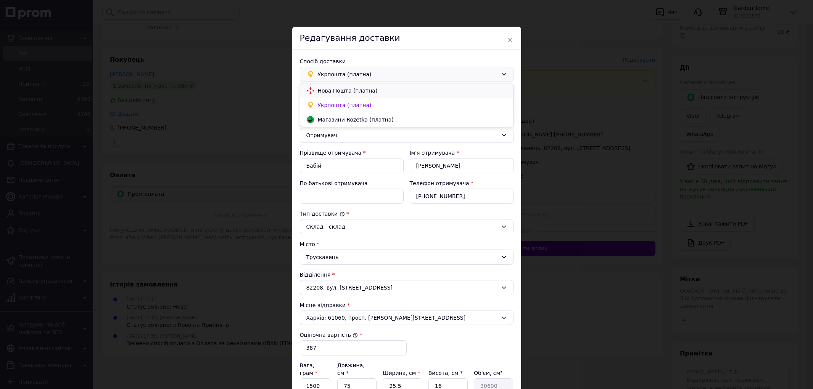
click at [349, 94] on span "Нова Пошта (платна)" at bounding box center [412, 91] width 189 height 8
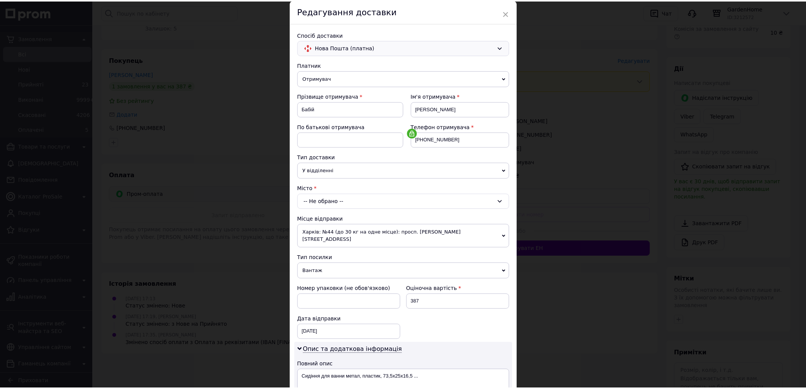
scroll to position [42, 0]
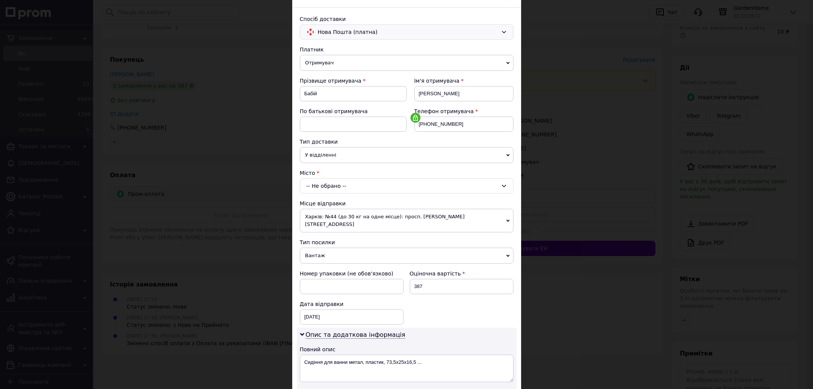
click at [571, 158] on div "× Редагування доставки Спосіб доставки Нова Пошта (платна) Платник Отримувач Ві…" at bounding box center [406, 194] width 813 height 389
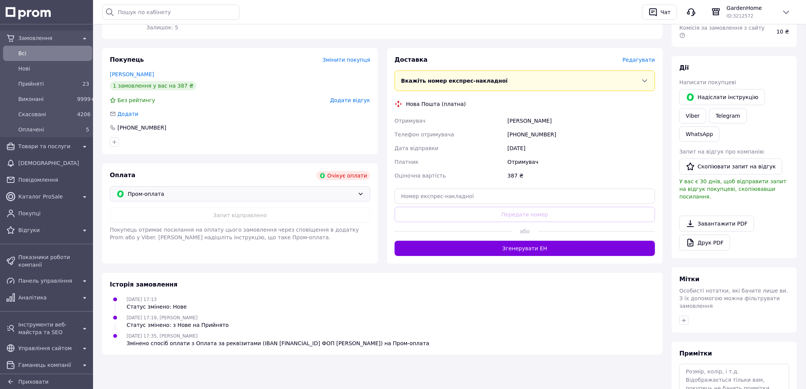
click at [248, 190] on span "Пром-оплата" at bounding box center [241, 194] width 227 height 8
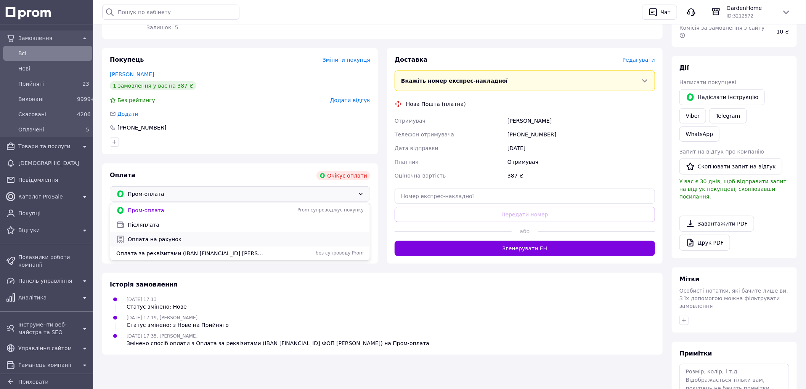
click at [158, 236] on span "Оплата на рахунок" at bounding box center [246, 240] width 236 height 8
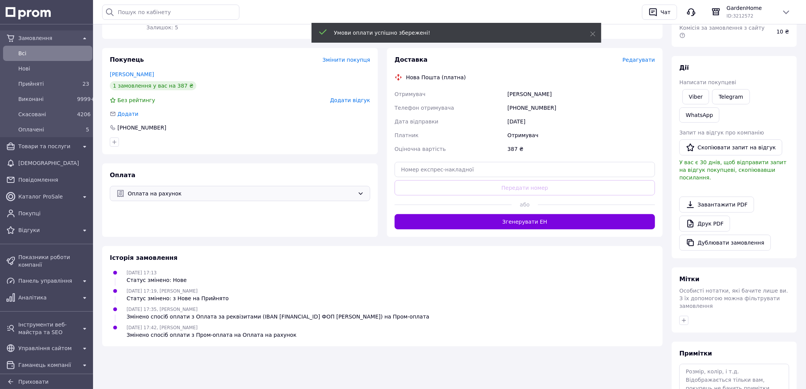
click at [146, 190] on span "Оплата на рахунок" at bounding box center [241, 194] width 227 height 8
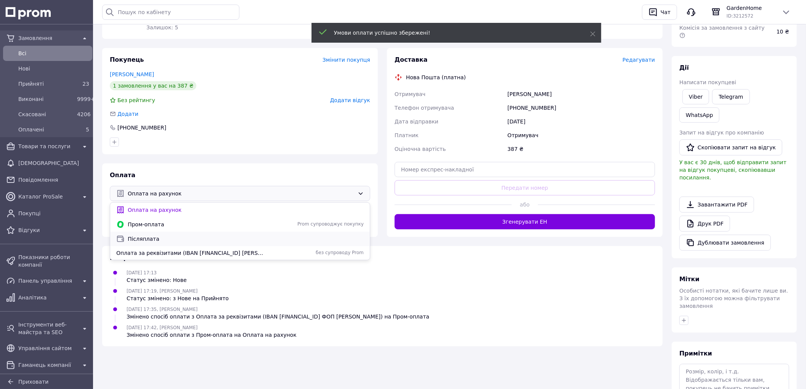
click at [150, 235] on span "Післяплата" at bounding box center [246, 239] width 236 height 8
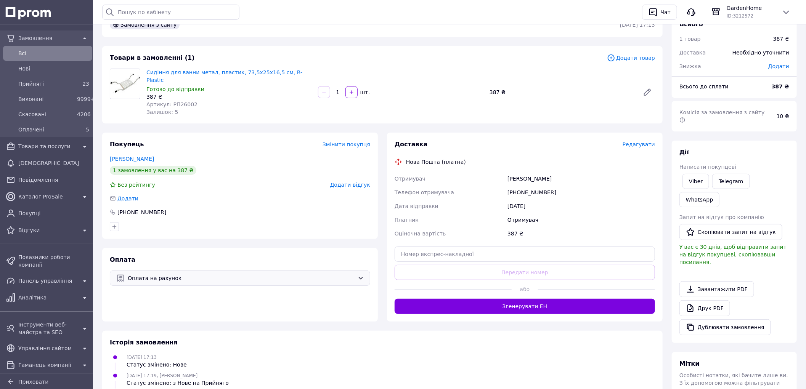
click at [592, 186] on div "[PHONE_NUMBER]" at bounding box center [581, 193] width 151 height 14
click at [640, 142] on span "Редагувати" at bounding box center [639, 145] width 32 height 6
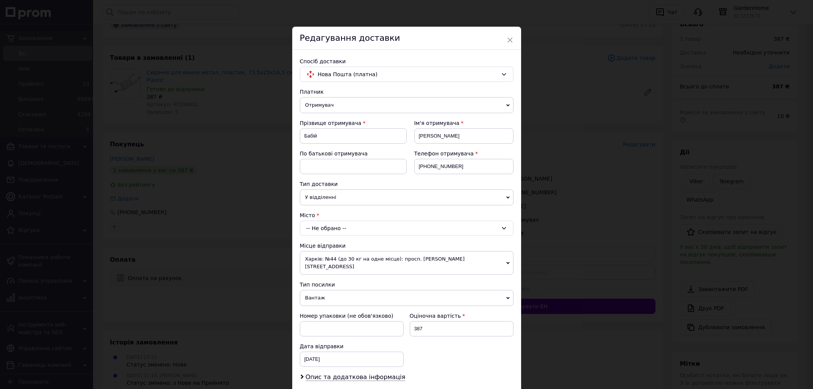
click at [320, 225] on div "-- Не обрано --" at bounding box center [407, 228] width 214 height 15
type input "Трускавець"
click at [327, 262] on span "Трускавець" at bounding box center [320, 261] width 32 height 6
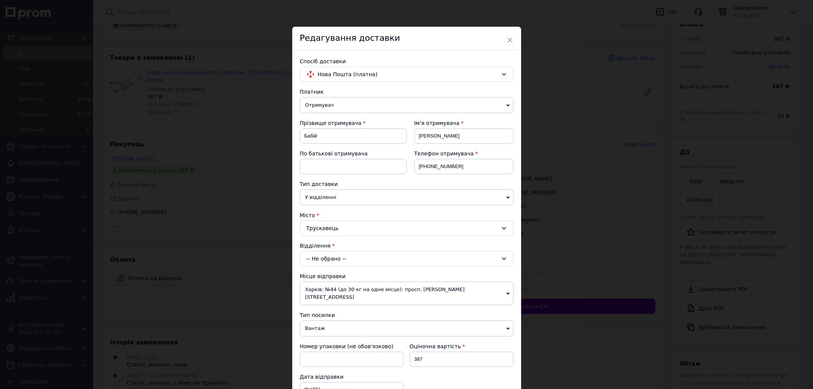
click at [328, 258] on div "-- Не обрано --" at bounding box center [407, 258] width 214 height 15
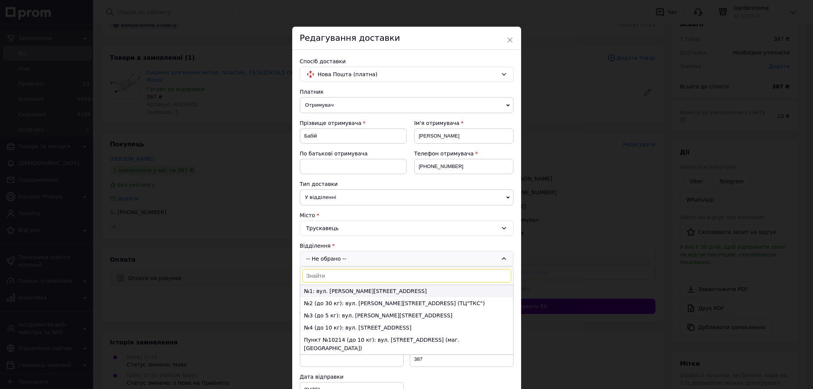
click at [326, 290] on li "№1: вул. [PERSON_NAME][STREET_ADDRESS]" at bounding box center [406, 291] width 213 height 12
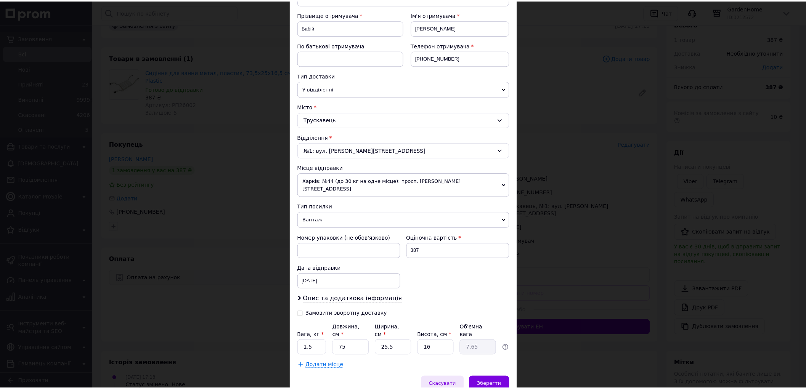
scroll to position [132, 0]
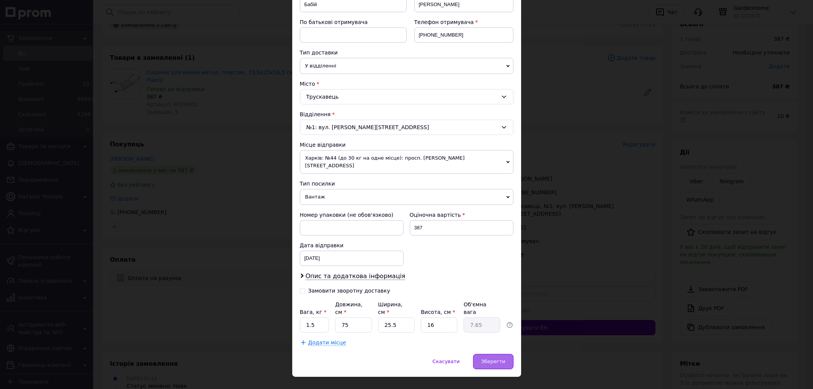
click at [486, 359] on span "Зберегти" at bounding box center [493, 362] width 24 height 6
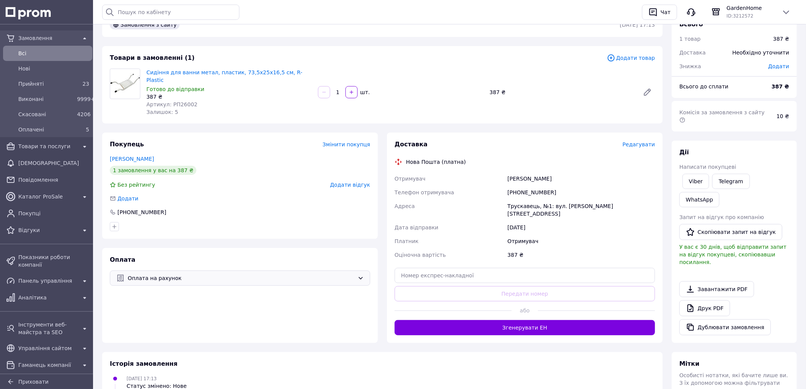
click at [174, 274] on span "Оплата на рахунок" at bounding box center [241, 278] width 227 height 8
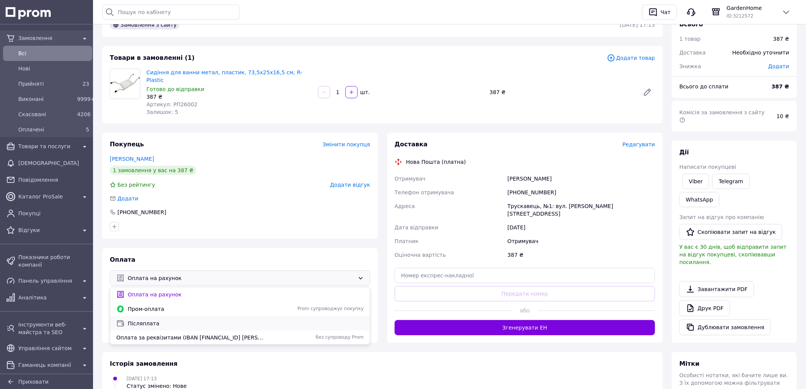
click at [149, 320] on span "Післяплата" at bounding box center [246, 324] width 236 height 8
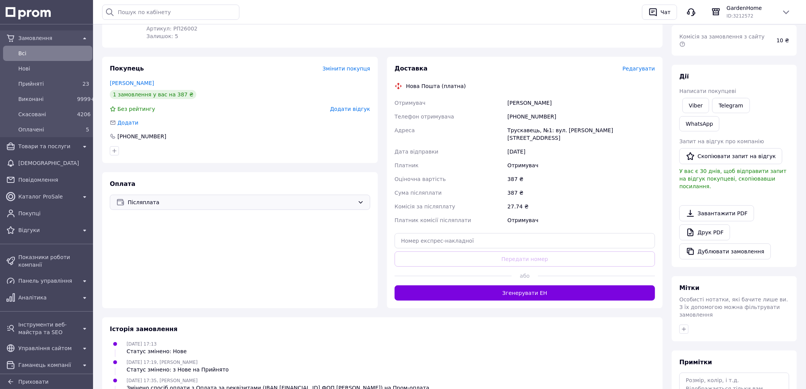
scroll to position [212, 0]
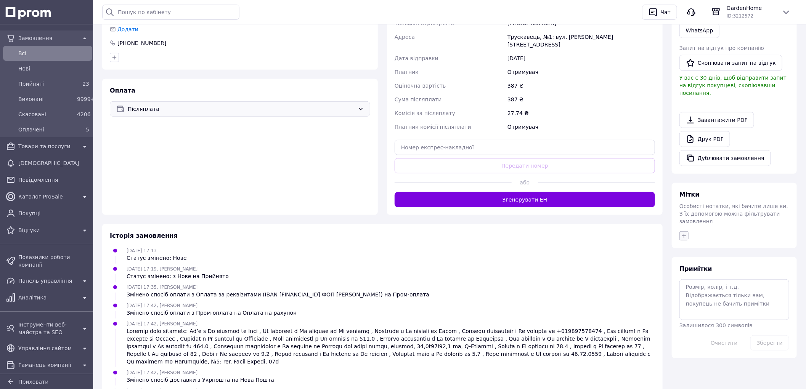
click at [683, 233] on icon "button" at bounding box center [684, 236] width 6 height 6
drag, startPoint x: 718, startPoint y: 215, endPoint x: 658, endPoint y: 214, distance: 60.3
click at [658, 214] on div "Замовлення з сайту [DATE] 17:13 Товари в замовленні (1) Додати товар Сидіння дл…" at bounding box center [450, 126] width 704 height 567
click at [684, 233] on icon "button" at bounding box center [684, 236] width 6 height 6
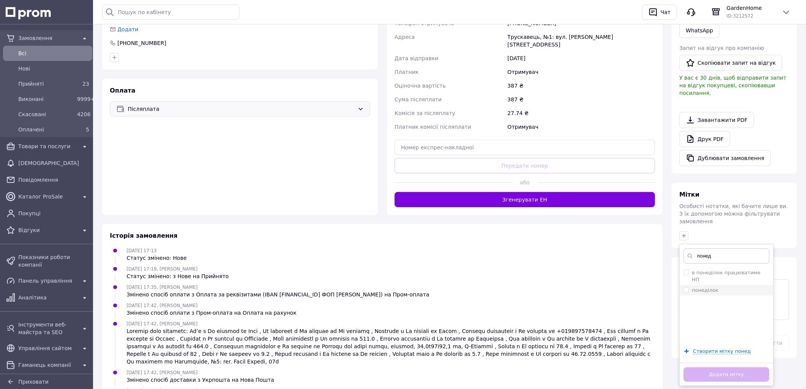
type input "понед"
click at [710, 288] on label "понеділок" at bounding box center [705, 291] width 27 height 6
checkbox input "true"
click at [729, 368] on button "Додати мітку" at bounding box center [727, 375] width 86 height 15
